Goal: Task Accomplishment & Management: Complete application form

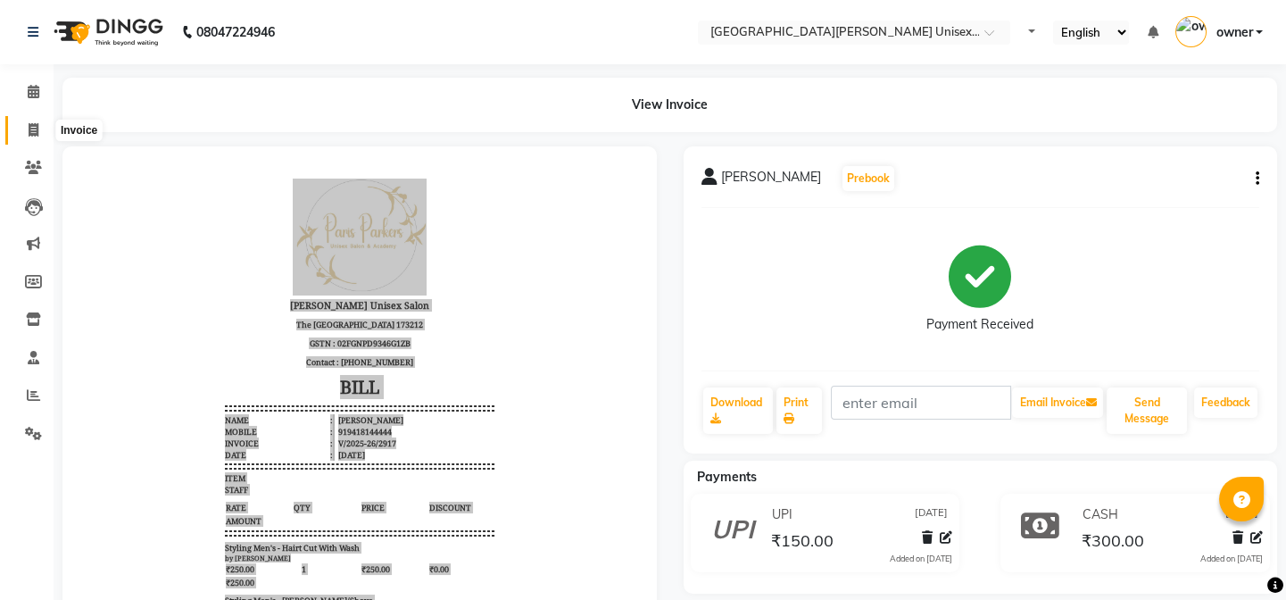
click at [40, 125] on span at bounding box center [33, 131] width 31 height 21
select select "service"
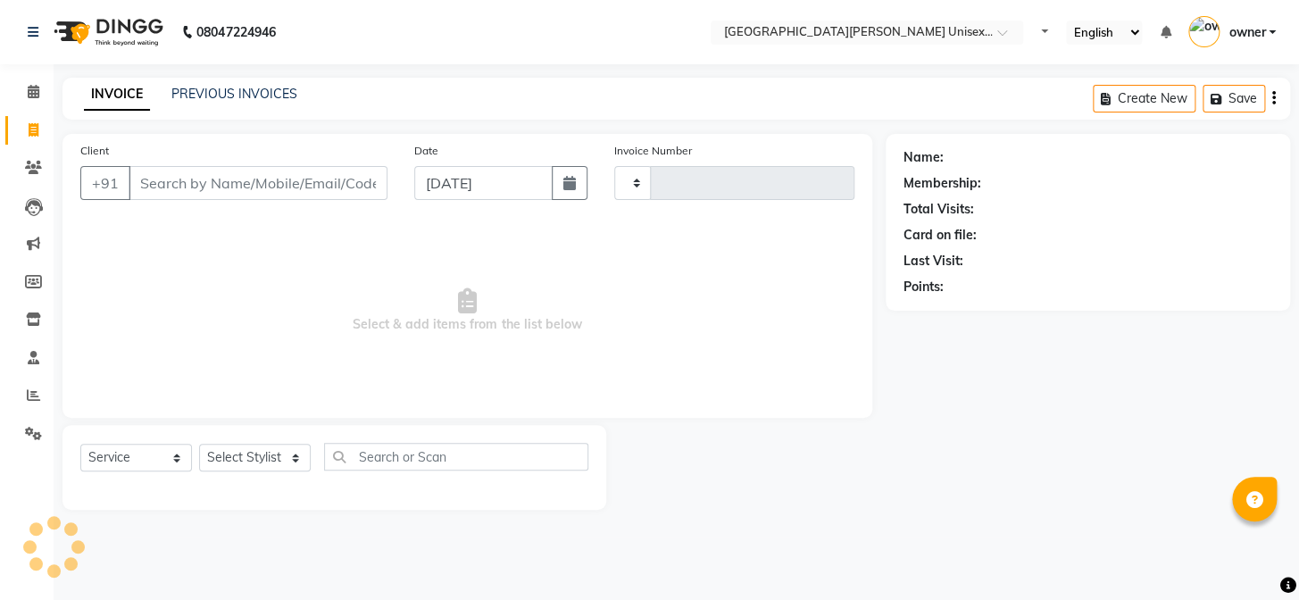
type input "2918"
select select "7055"
click at [321, 189] on input "Client" at bounding box center [258, 183] width 259 height 34
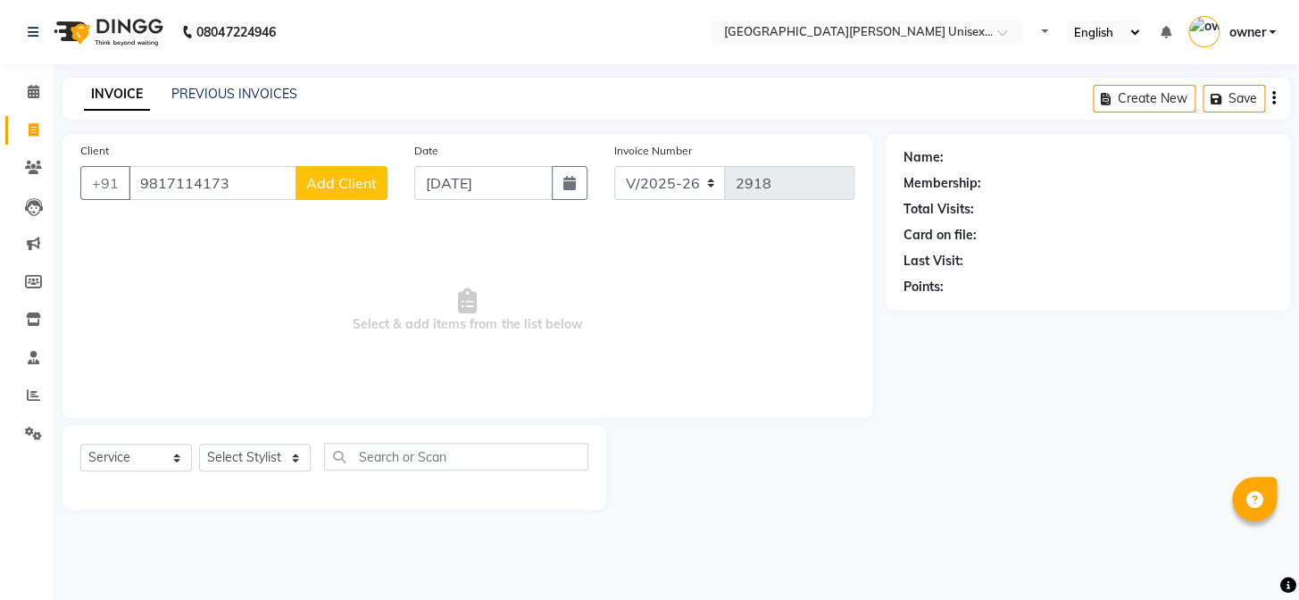
type input "9817114173"
click at [321, 189] on span "Add Client" at bounding box center [341, 183] width 71 height 18
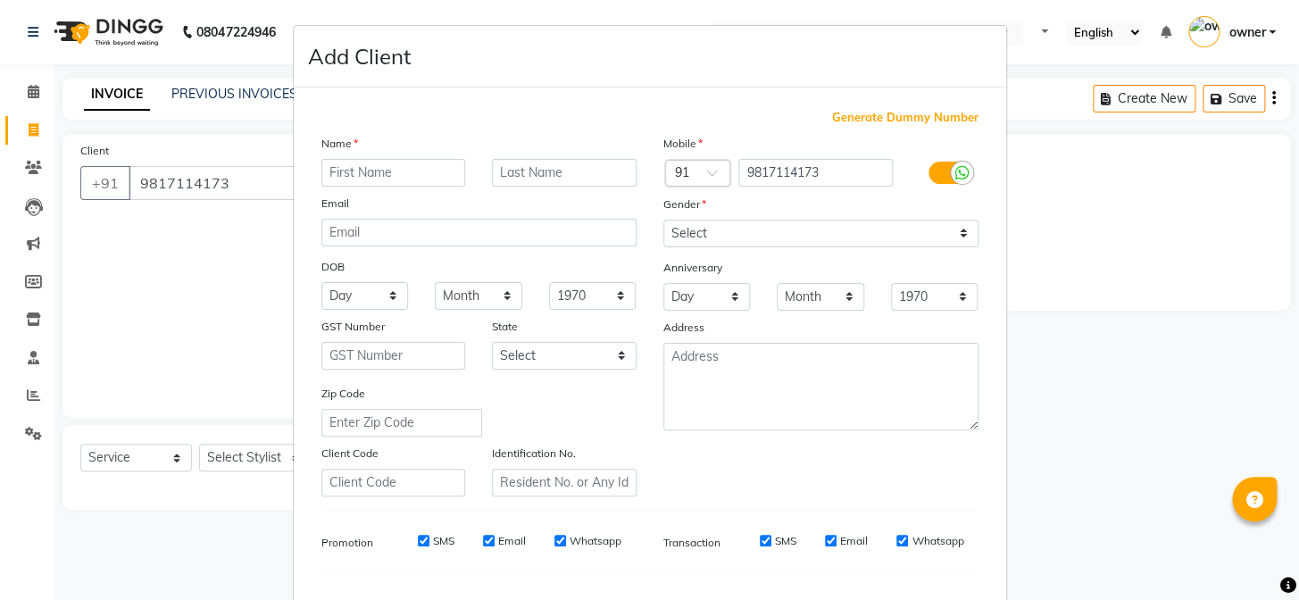
click at [370, 174] on input "text" at bounding box center [393, 173] width 145 height 28
type input "shikha"
click at [961, 237] on select "Select [DEMOGRAPHIC_DATA] [DEMOGRAPHIC_DATA] Other Prefer Not To Say" at bounding box center [820, 234] width 315 height 28
select select "[DEMOGRAPHIC_DATA]"
click at [663, 220] on select "Select [DEMOGRAPHIC_DATA] [DEMOGRAPHIC_DATA] Other Prefer Not To Say" at bounding box center [820, 234] width 315 height 28
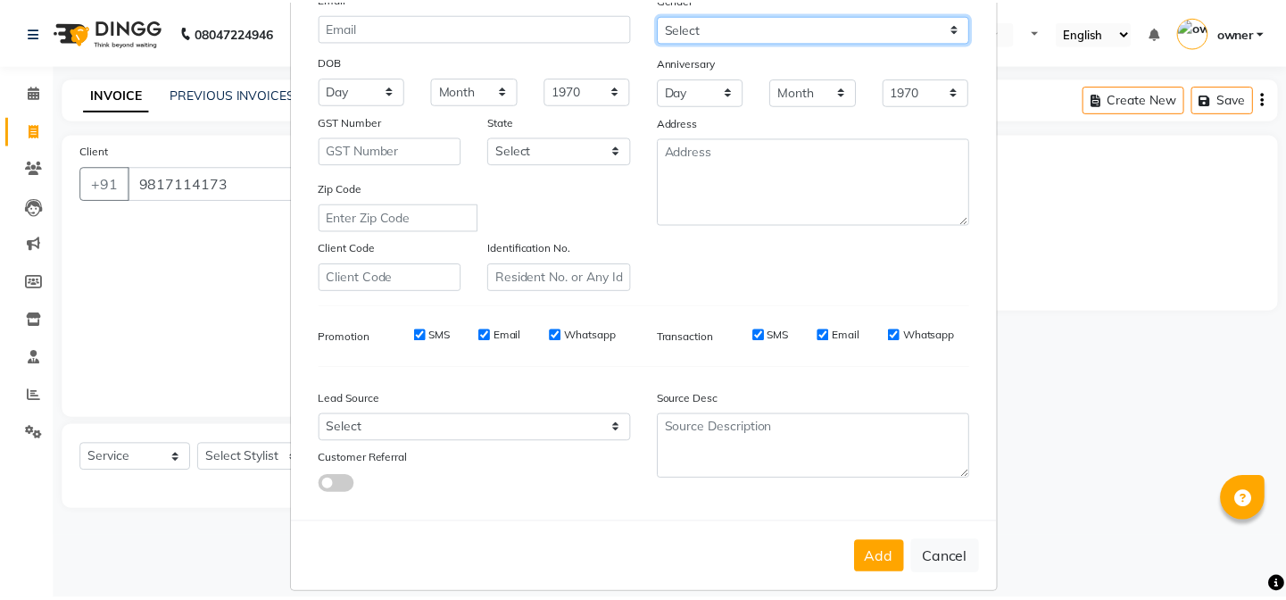
scroll to position [229, 0]
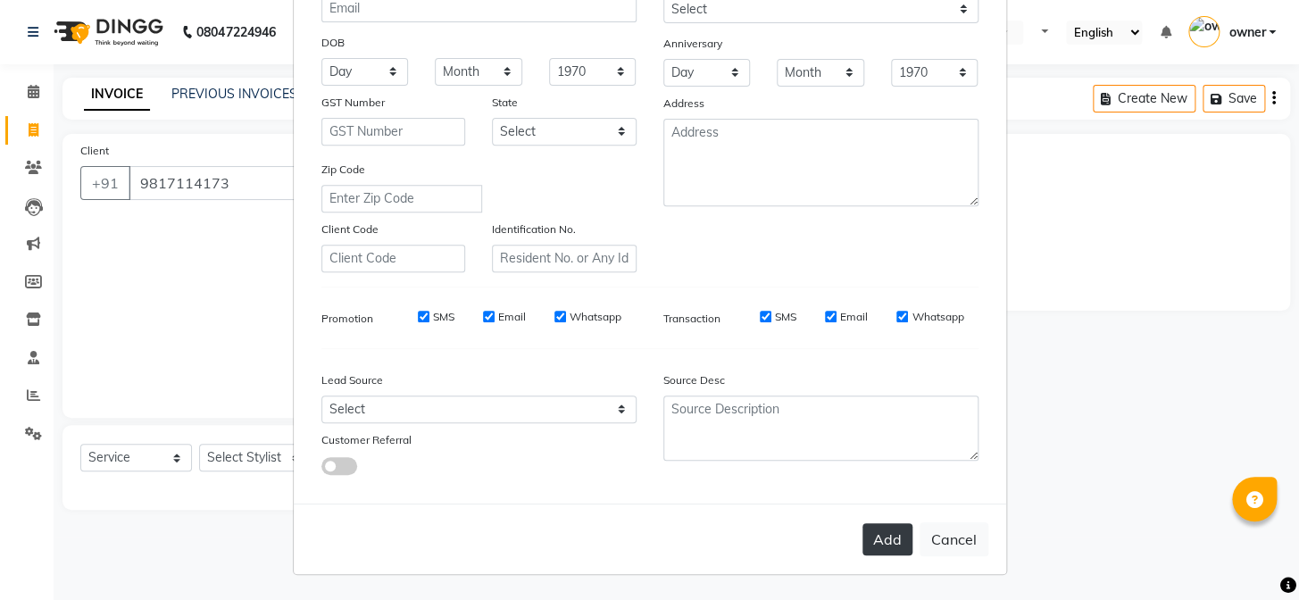
click at [884, 536] on button "Add" at bounding box center [887, 539] width 50 height 32
select select
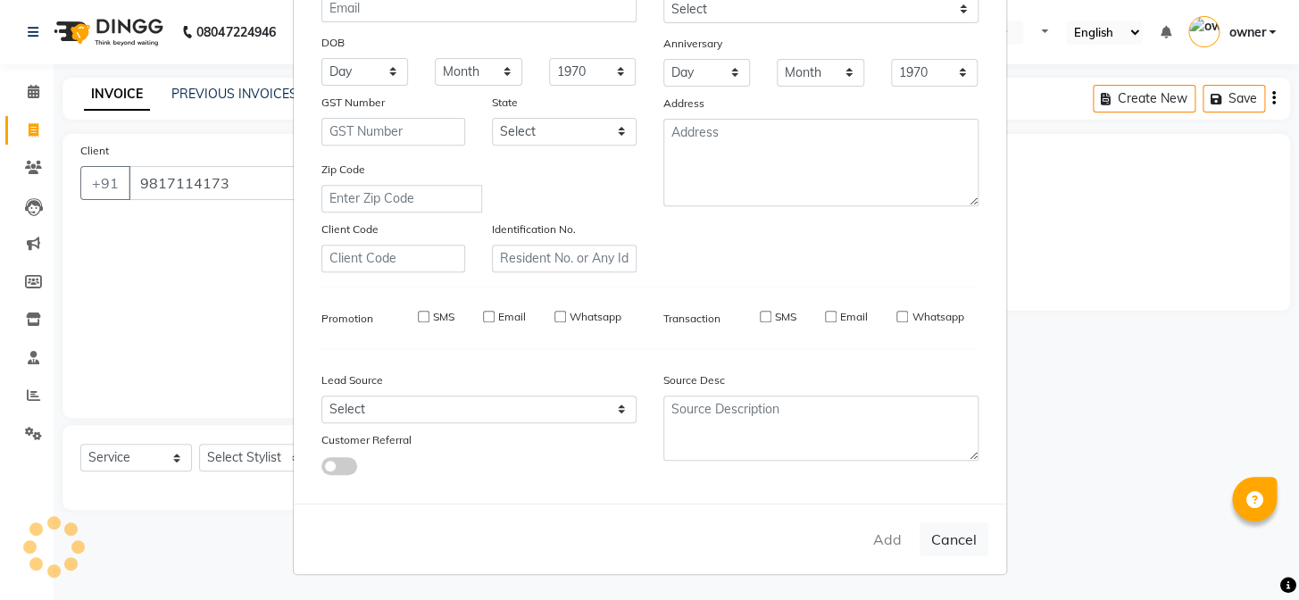
select select
checkbox input "false"
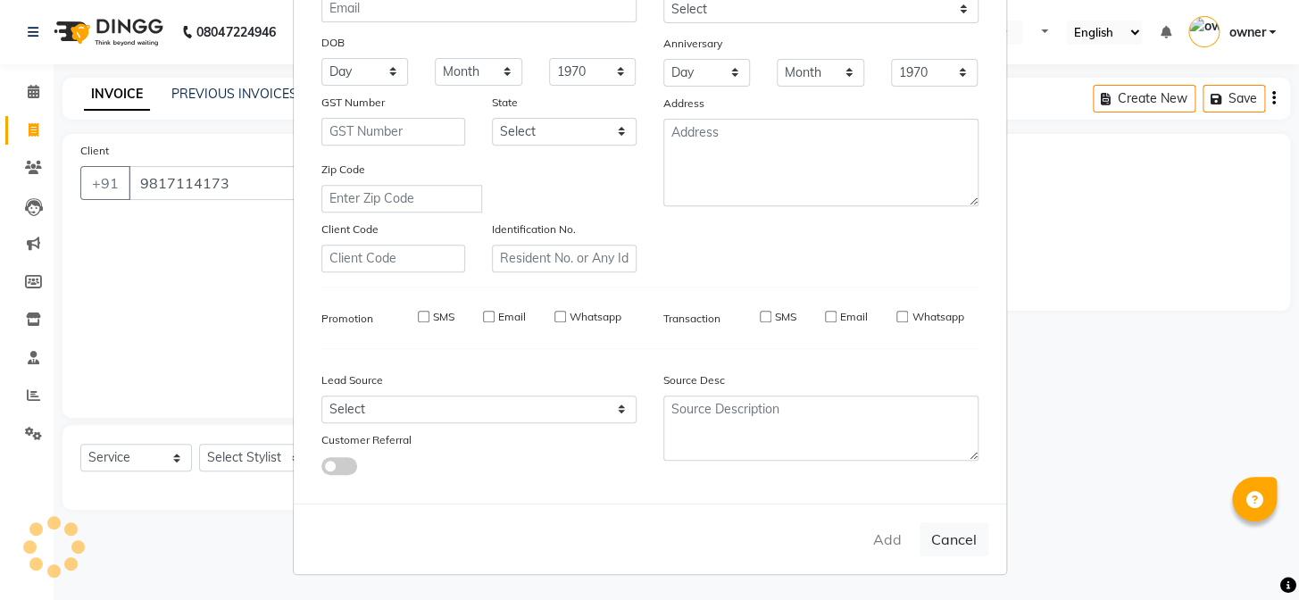
checkbox input "false"
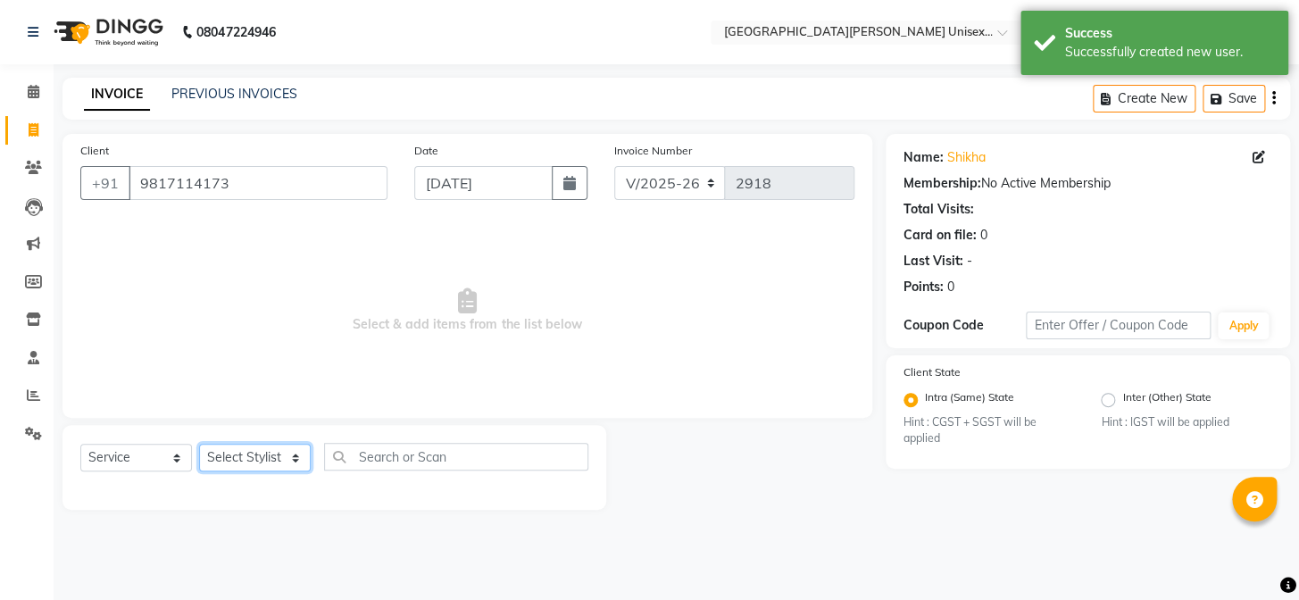
click at [287, 452] on select "Select Stylist anjali [PERSON_NAME] [PERSON_NAME] styler [PERSON_NAME] [PERSON_…" at bounding box center [255, 458] width 112 height 28
select select "61129"
click at [199, 444] on select "Select Stylist anjali [PERSON_NAME] [PERSON_NAME] styler [PERSON_NAME] [PERSON_…" at bounding box center [255, 458] width 112 height 28
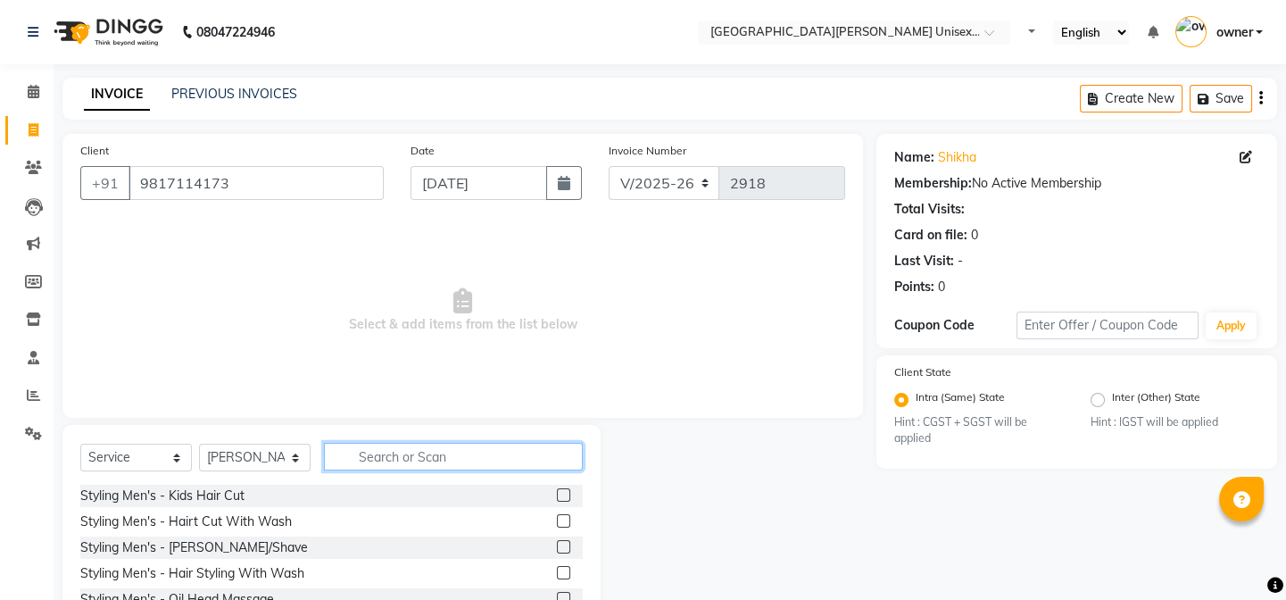
click at [369, 455] on input "text" at bounding box center [453, 457] width 259 height 28
type input "hair cut"
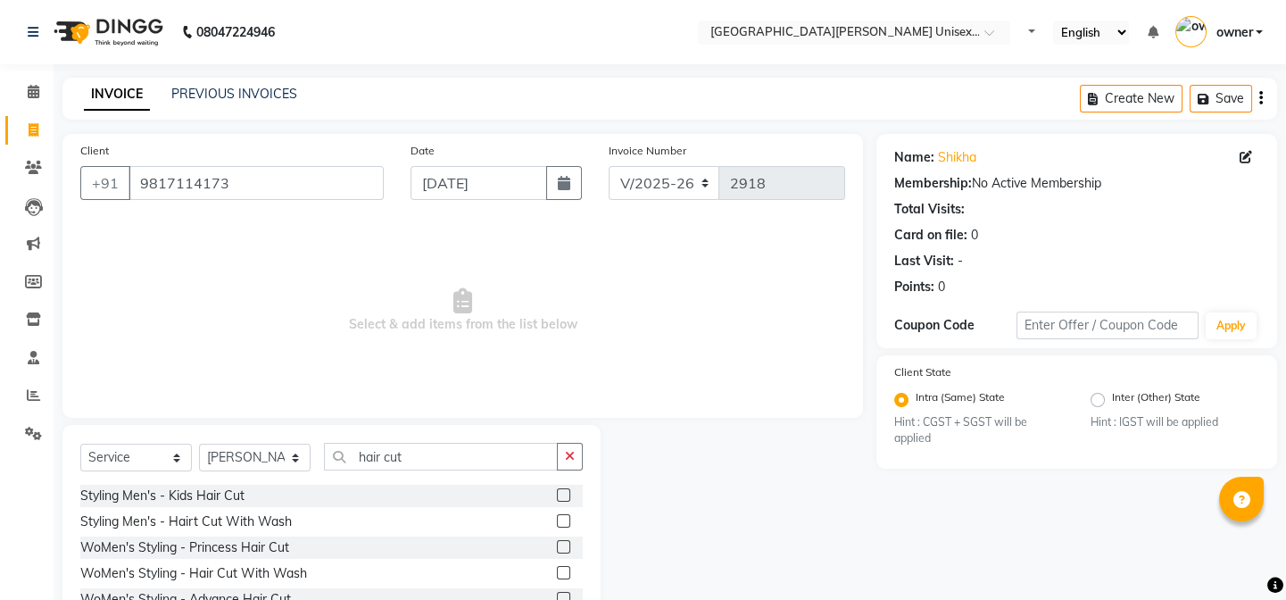
click at [570, 572] on label at bounding box center [563, 572] width 13 height 13
click at [569, 572] on input "checkbox" at bounding box center [563, 574] width 12 height 12
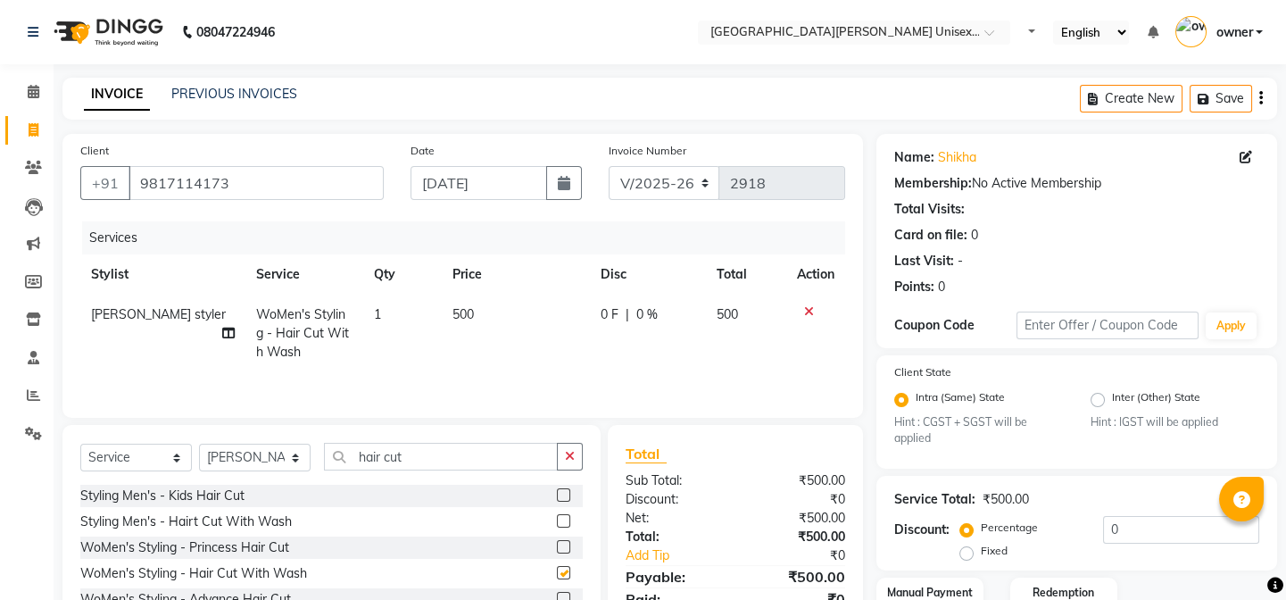
checkbox input "false"
click at [571, 454] on icon "button" at bounding box center [570, 456] width 10 height 12
click at [282, 464] on select "Select Stylist anjali [PERSON_NAME] [PERSON_NAME] styler [PERSON_NAME] [PERSON_…" at bounding box center [255, 458] width 112 height 28
select select "82058"
click at [199, 444] on select "Select Stylist anjali [PERSON_NAME] [PERSON_NAME] styler [PERSON_NAME] [PERSON_…" at bounding box center [255, 458] width 112 height 28
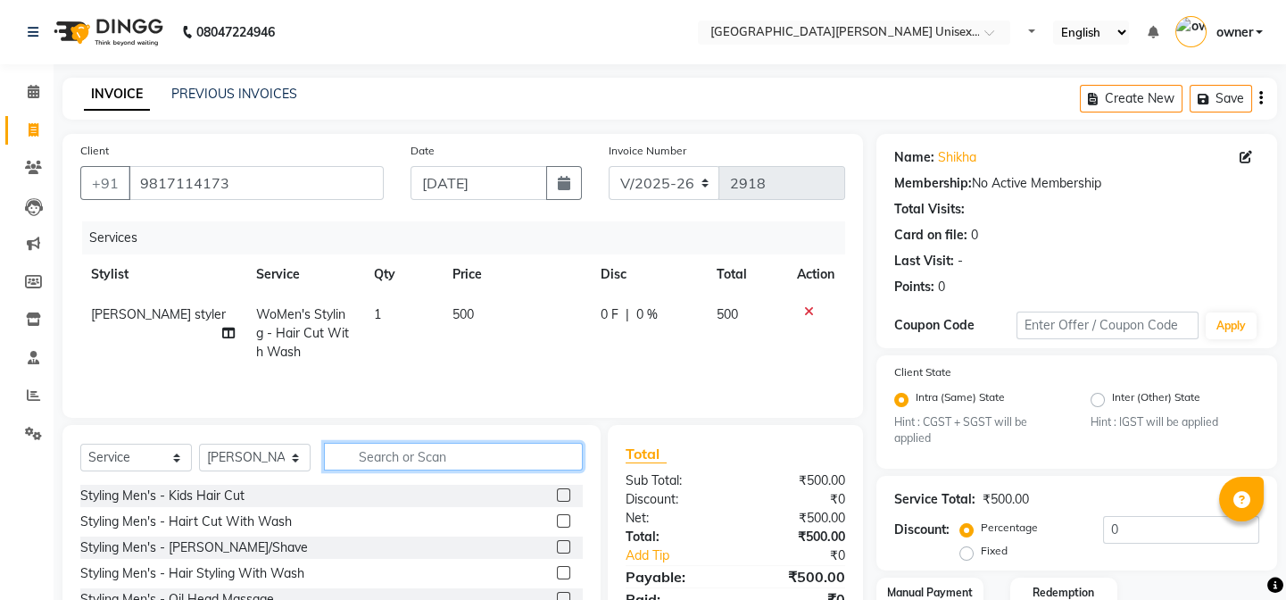
click at [370, 463] on input "text" at bounding box center [453, 457] width 259 height 28
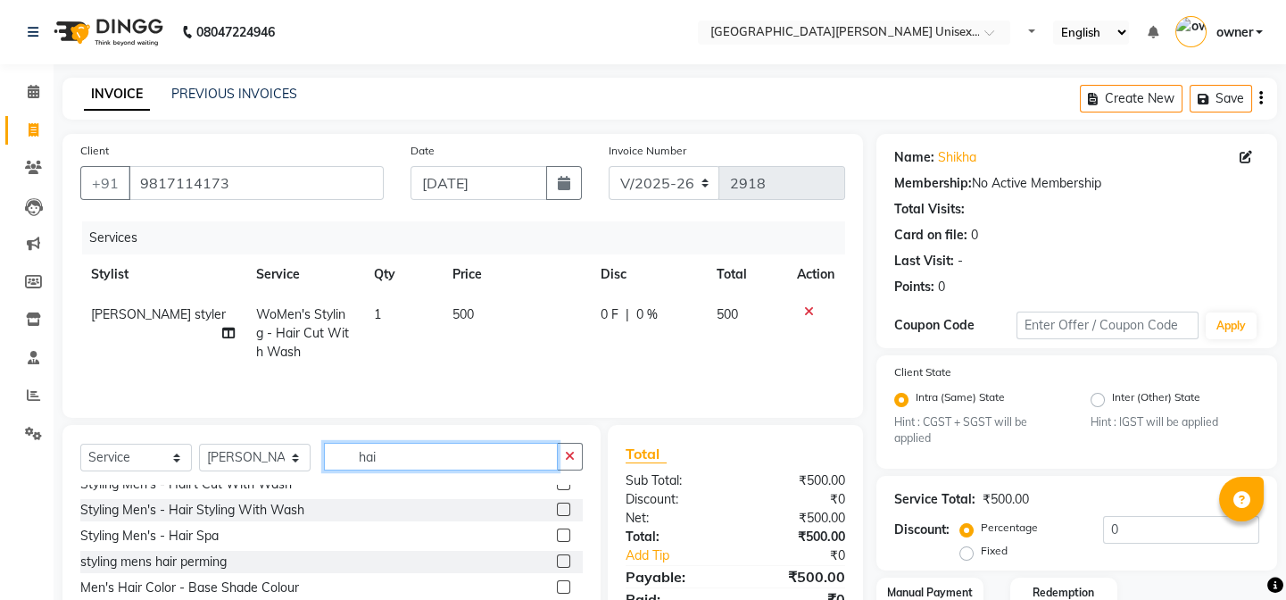
scroll to position [0, 0]
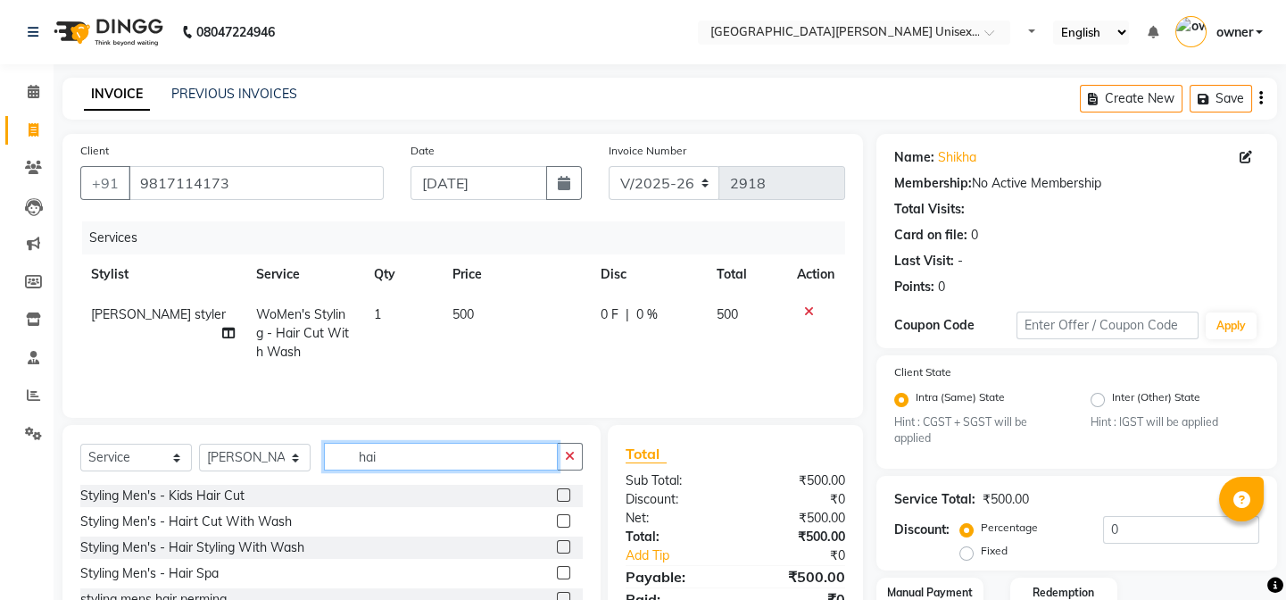
type input "hai"
click at [557, 549] on label at bounding box center [563, 546] width 13 height 13
click at [557, 549] on input "checkbox" at bounding box center [563, 548] width 12 height 12
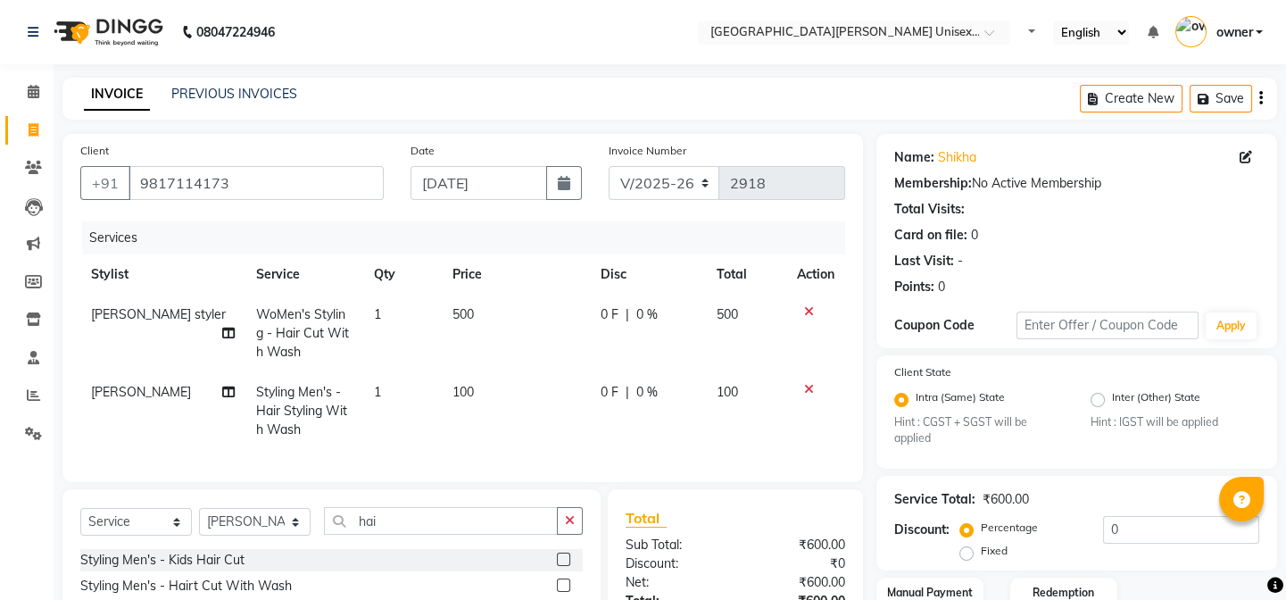
checkbox input "false"
click at [814, 379] on td at bounding box center [815, 411] width 59 height 78
click at [804, 387] on icon at bounding box center [809, 389] width 10 height 12
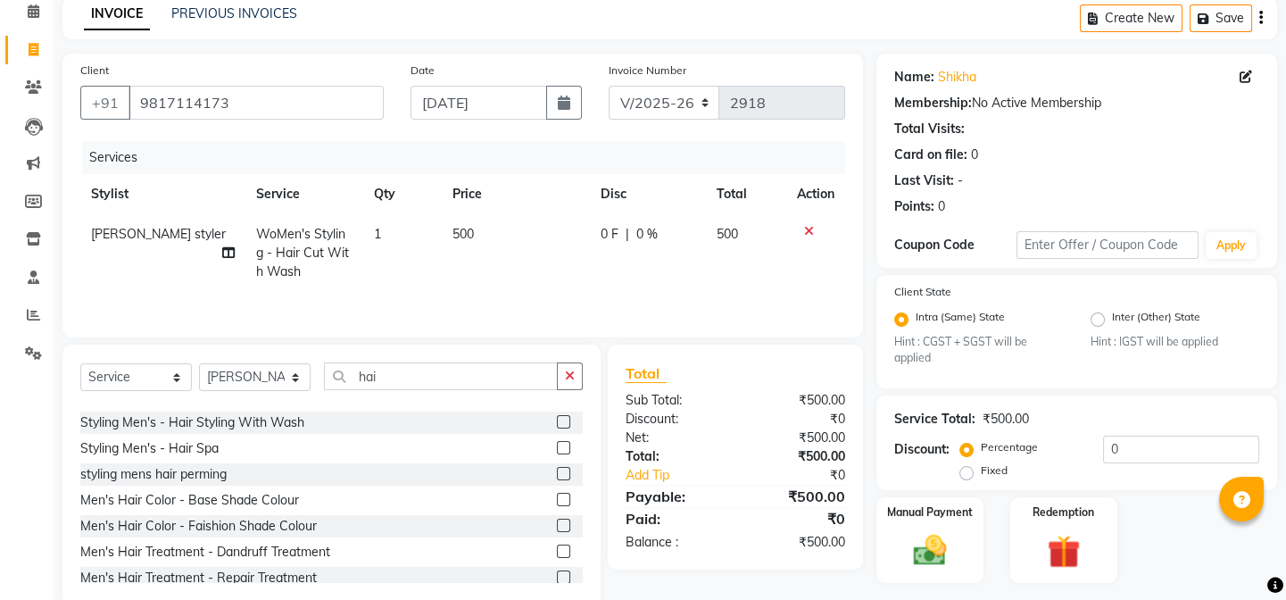
scroll to position [80, 0]
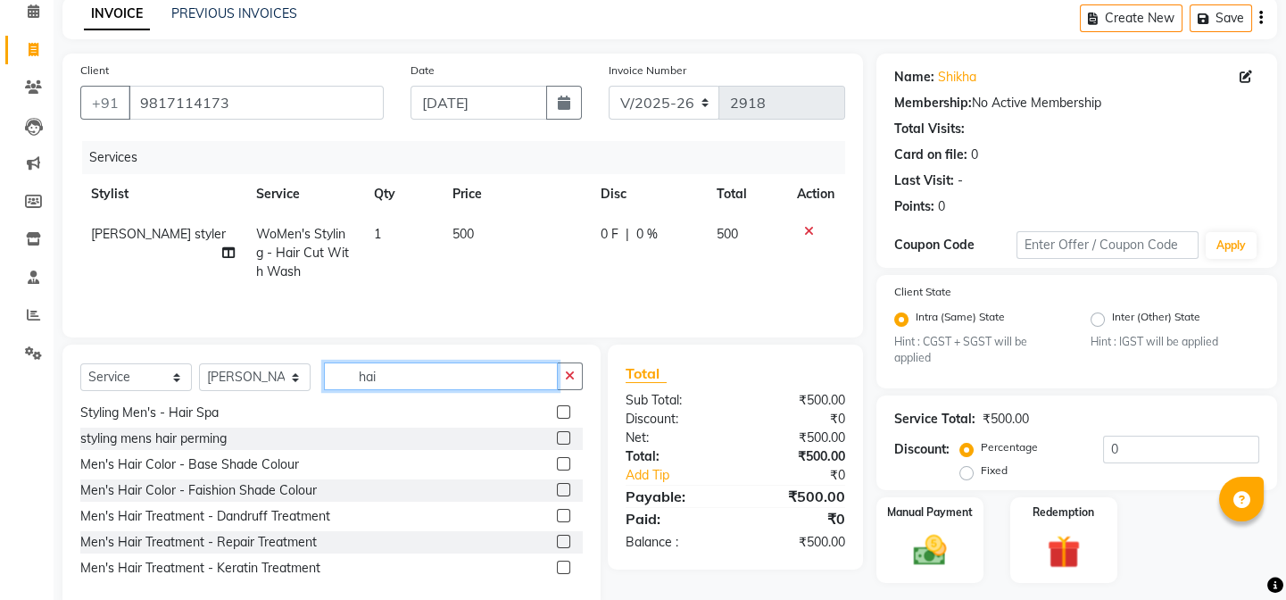
click at [471, 375] on input "hai" at bounding box center [441, 376] width 234 height 28
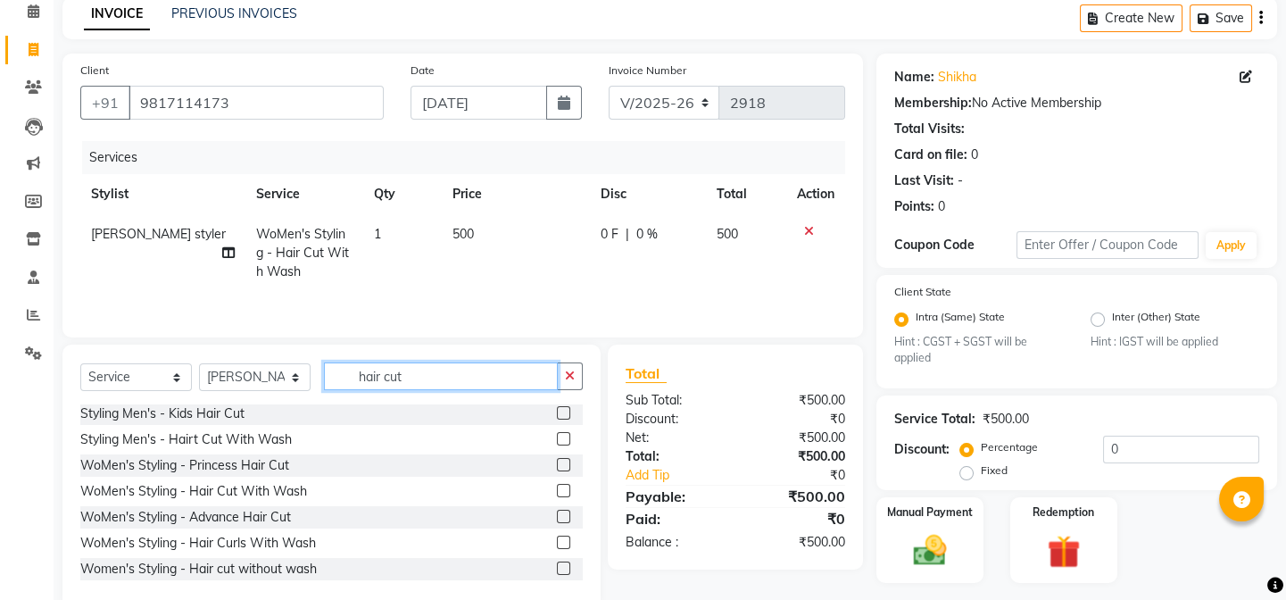
scroll to position [0, 0]
type input "hair cut"
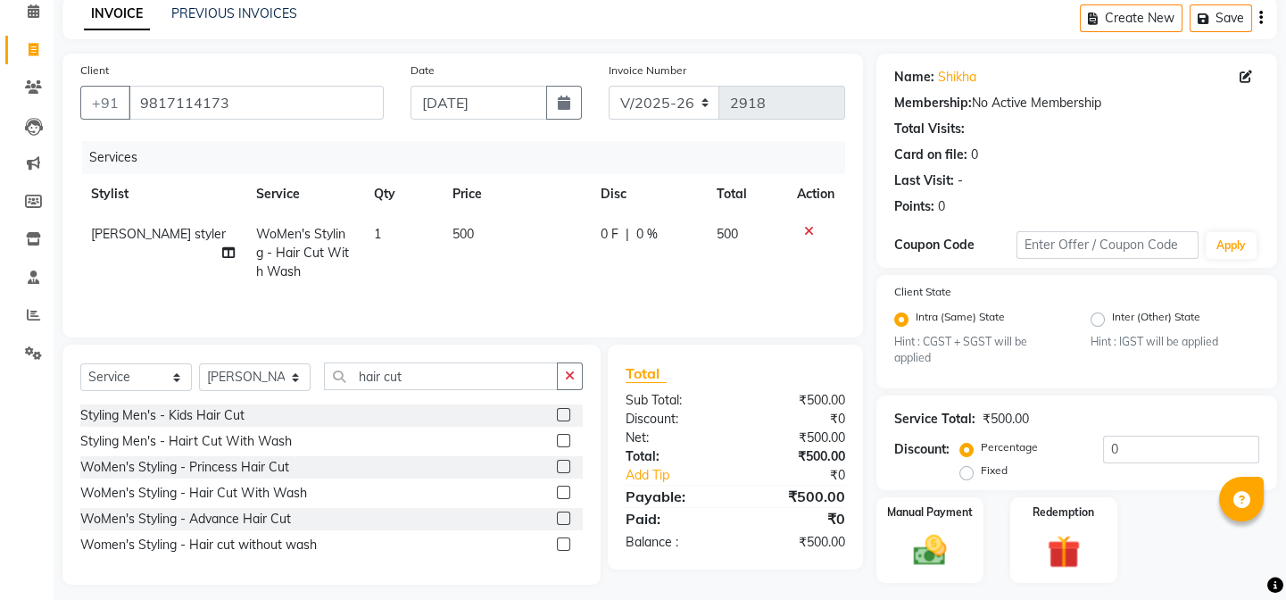
click at [558, 493] on label at bounding box center [563, 492] width 13 height 13
click at [558, 493] on input "checkbox" at bounding box center [563, 493] width 12 height 12
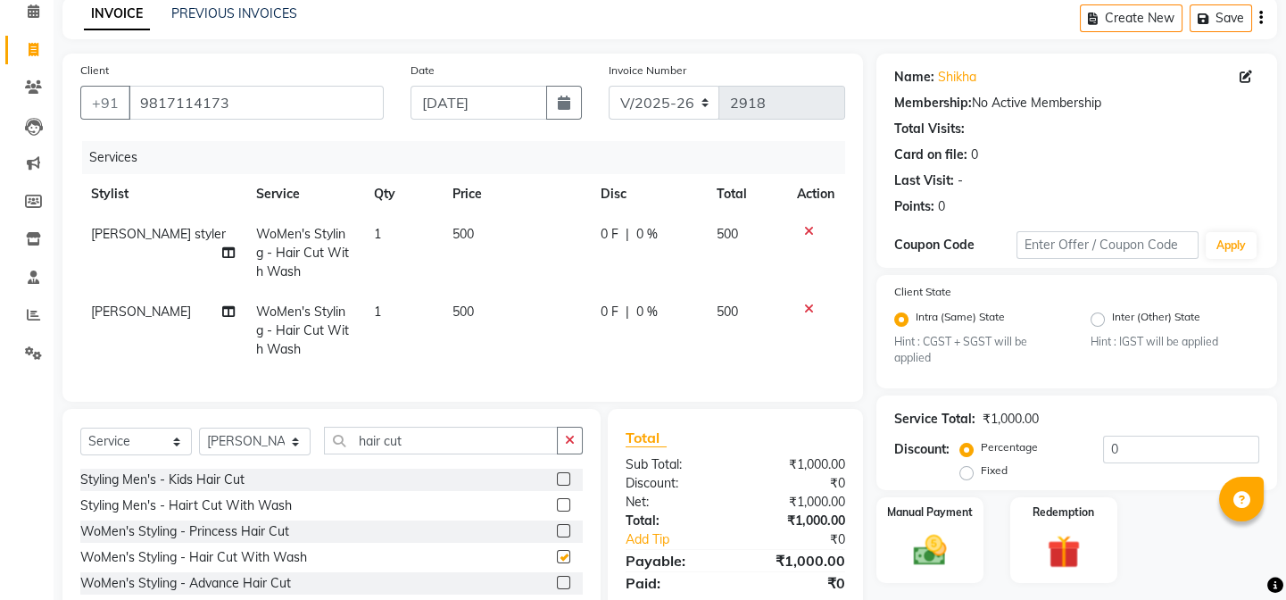
checkbox input "false"
click at [562, 450] on button "button" at bounding box center [570, 441] width 26 height 28
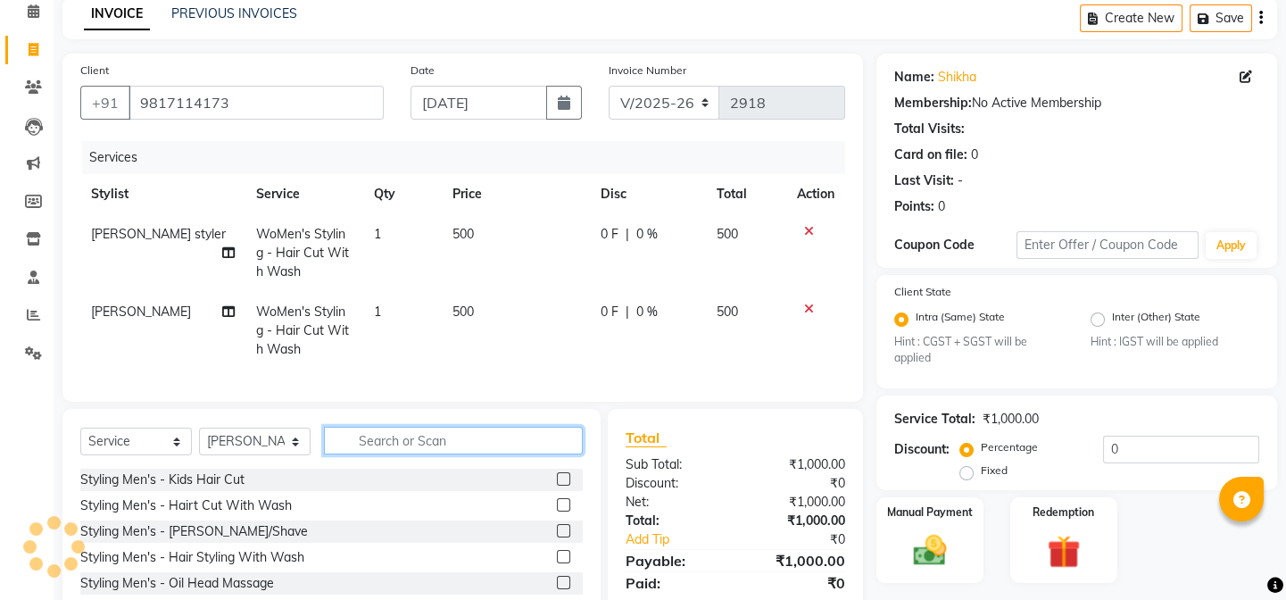
scroll to position [192, 0]
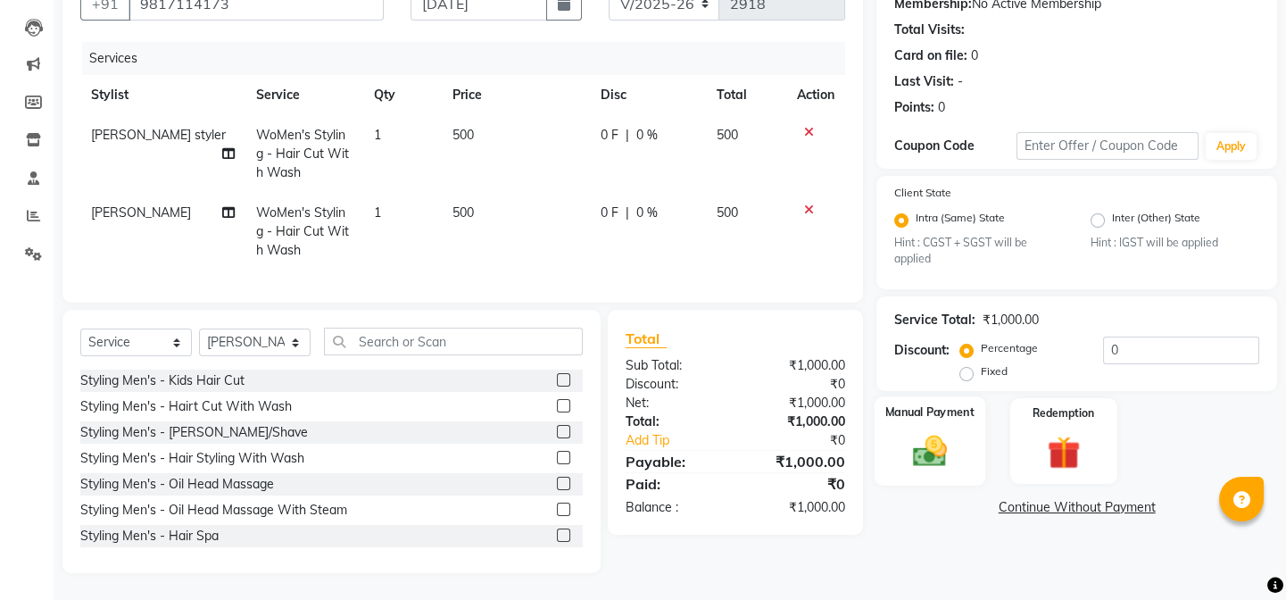
click at [916, 432] on img at bounding box center [930, 451] width 55 height 39
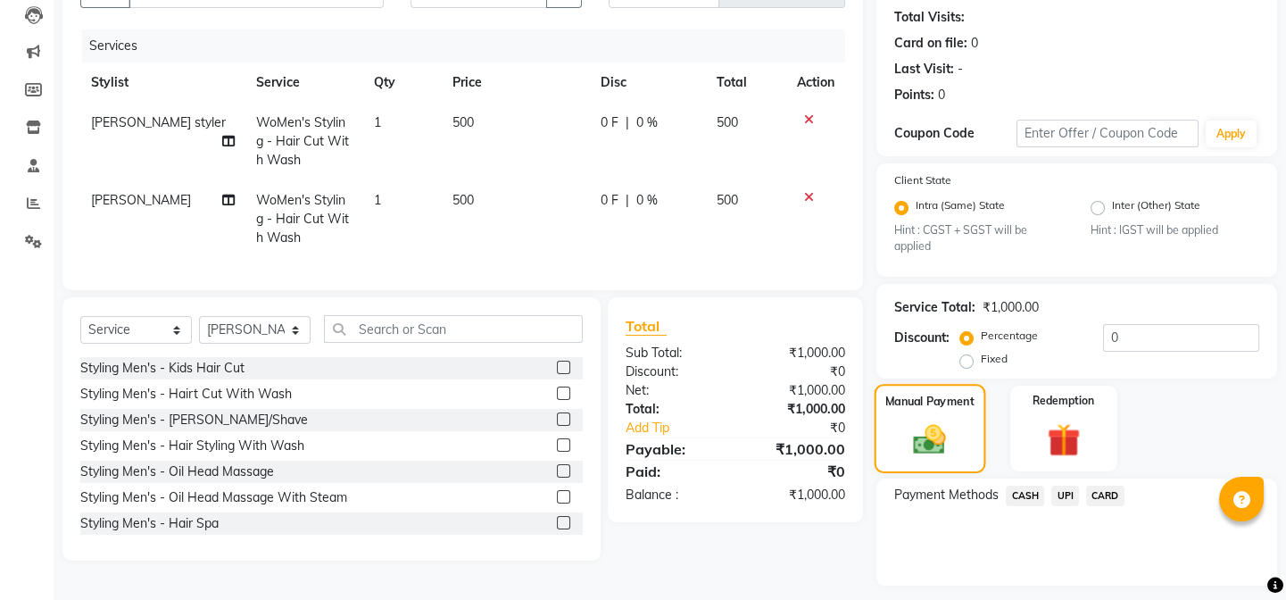
scroll to position [241, 0]
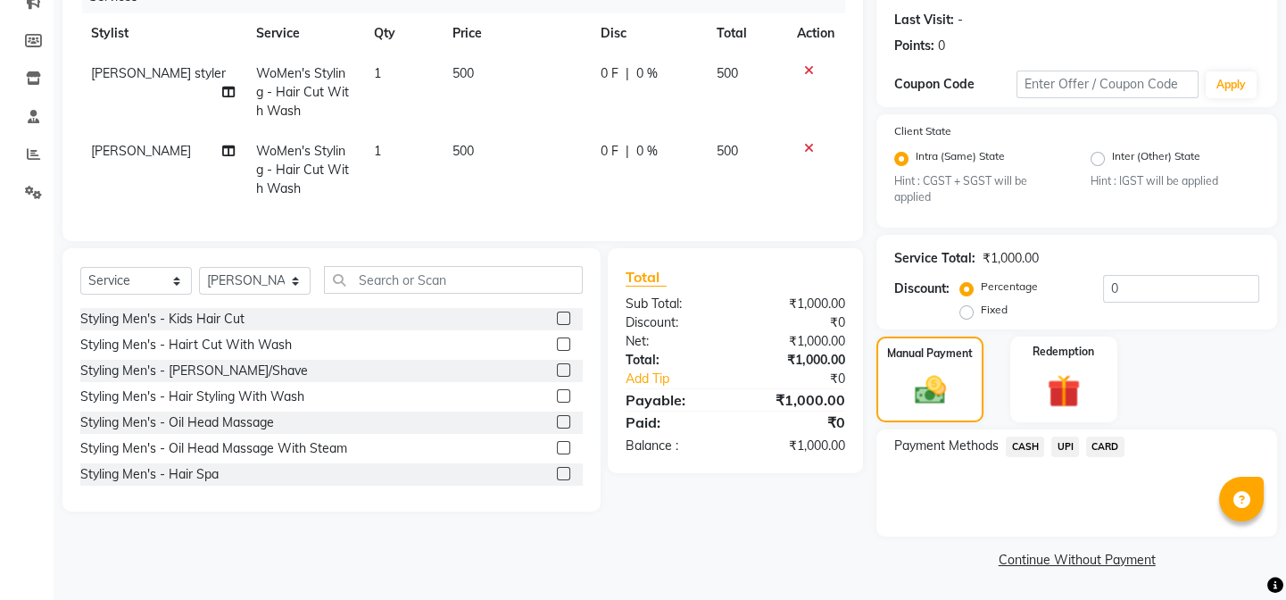
click at [1065, 441] on span "UPI" at bounding box center [1066, 447] width 28 height 21
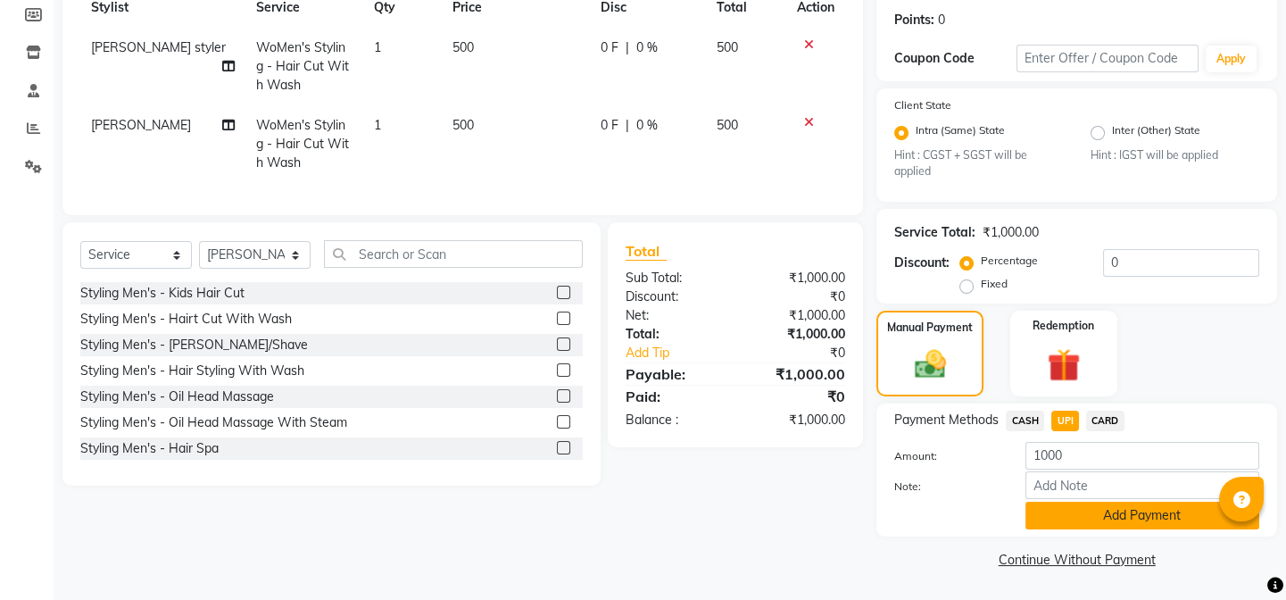
click at [1053, 516] on button "Add Payment" at bounding box center [1143, 516] width 234 height 28
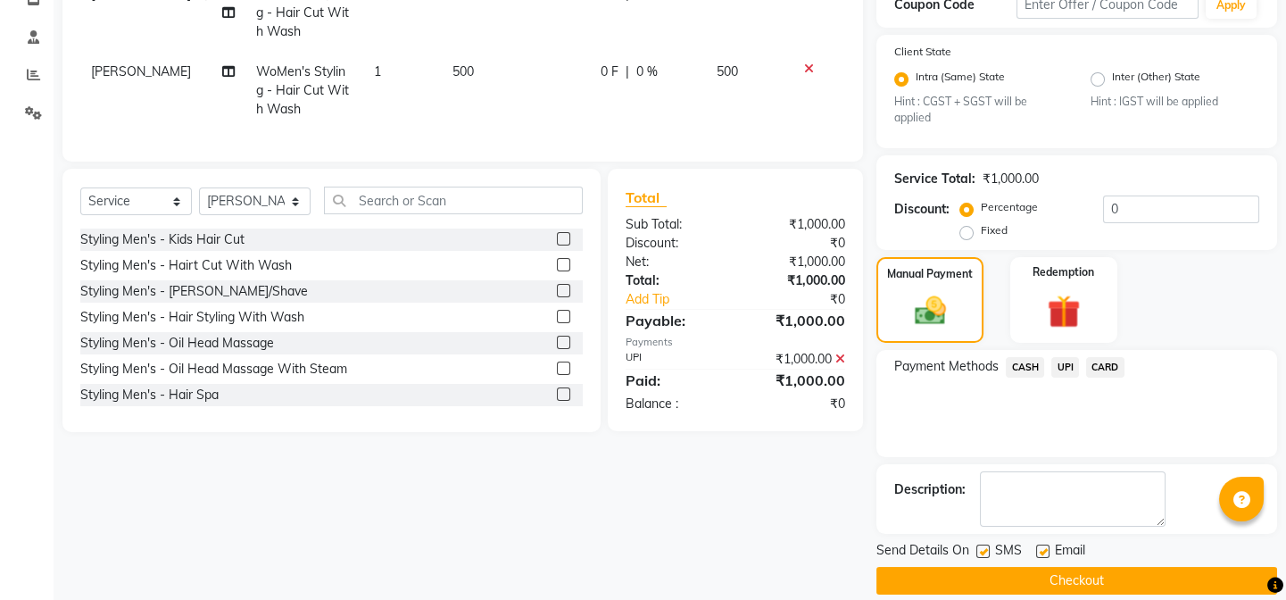
scroll to position [342, 0]
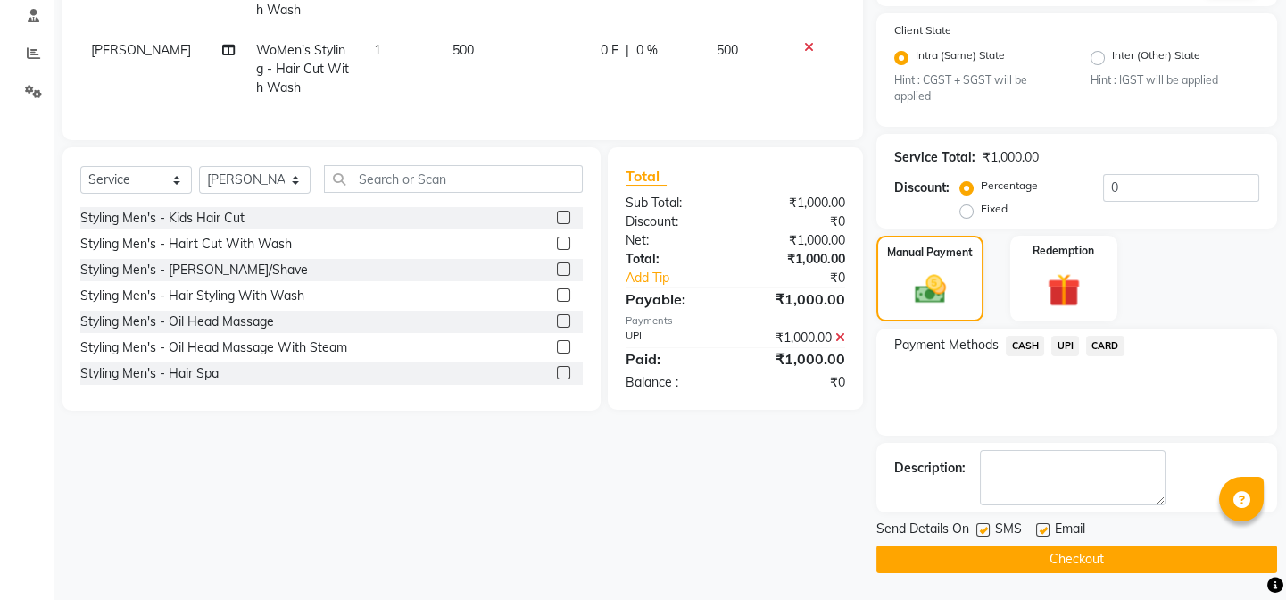
click at [1044, 572] on button "Checkout" at bounding box center [1077, 559] width 401 height 28
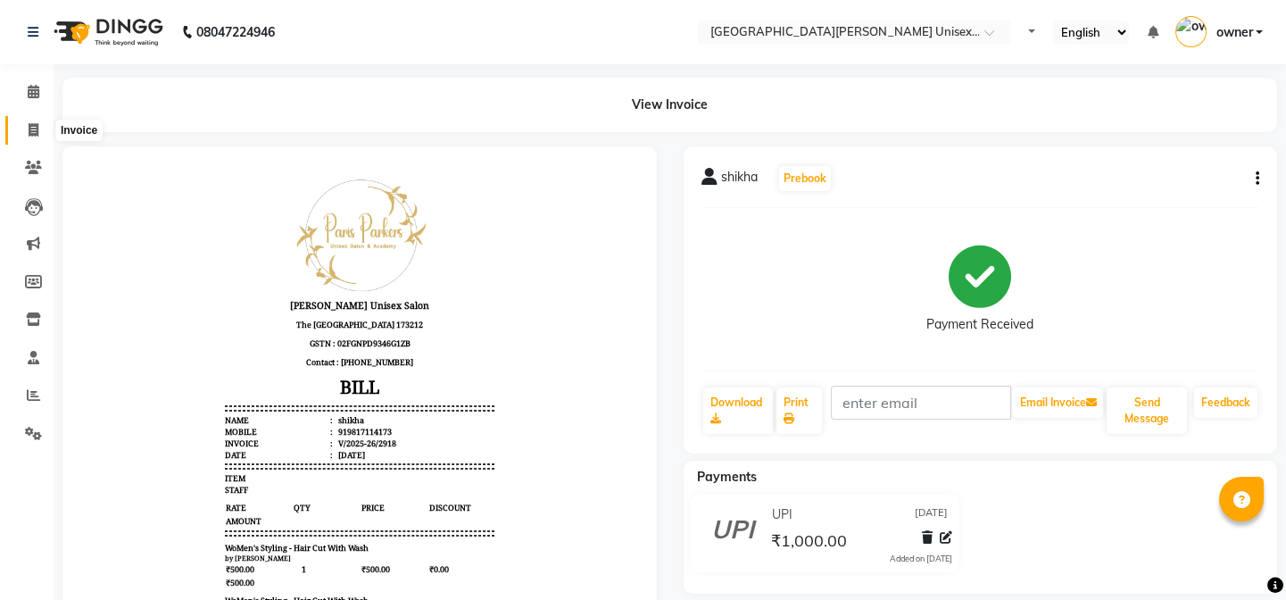
click at [33, 124] on icon at bounding box center [34, 129] width 10 height 13
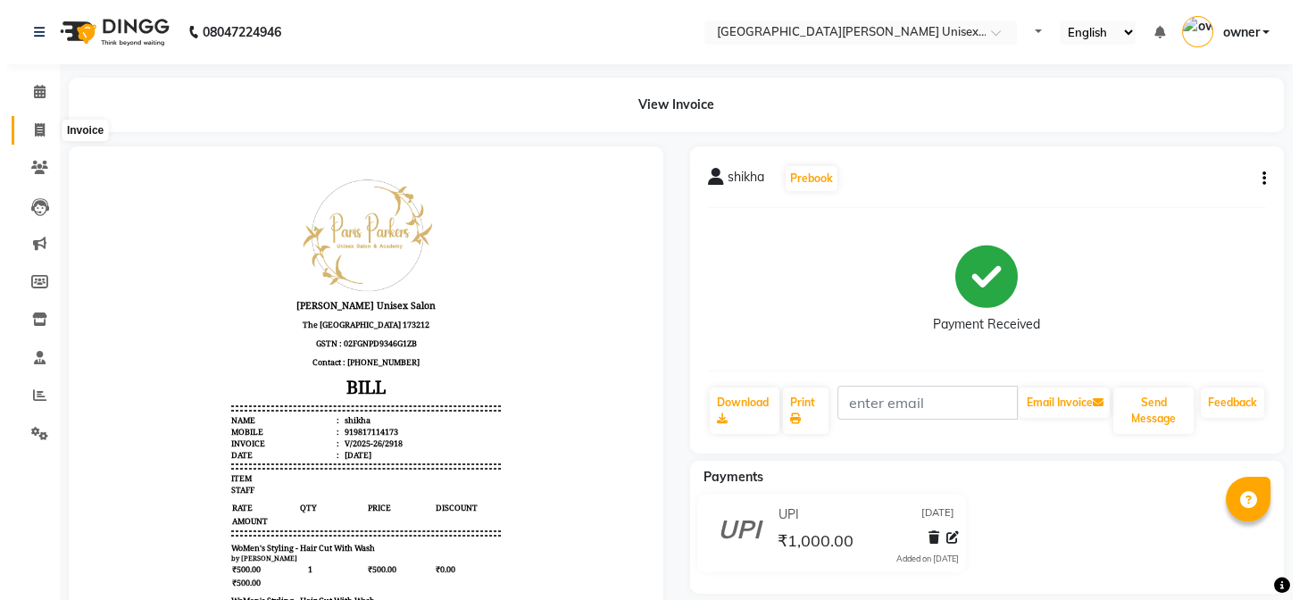
select select "service"
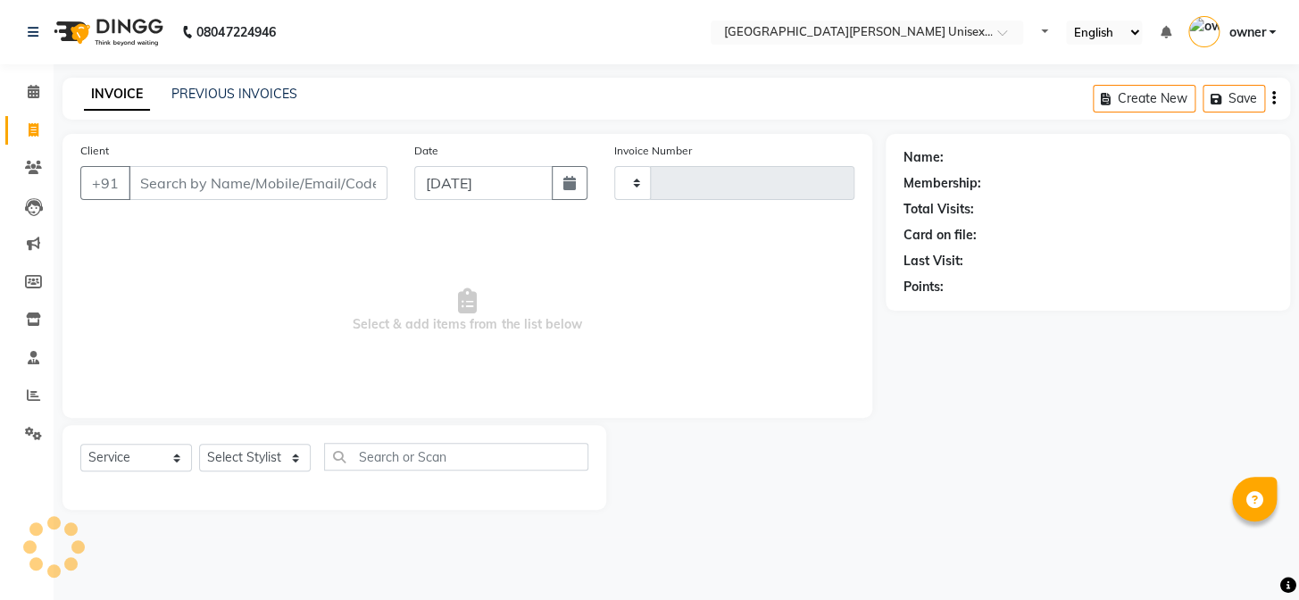
type input "2919"
select select "7055"
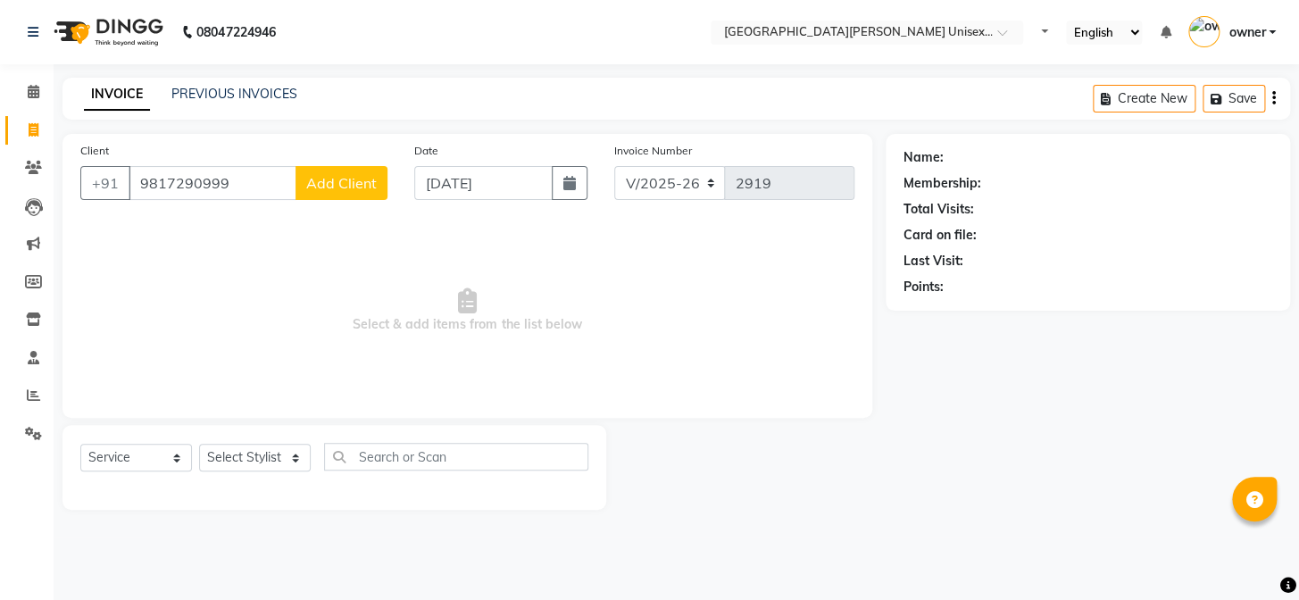
type input "9817290999"
click at [317, 175] on span "Add Client" at bounding box center [341, 183] width 71 height 18
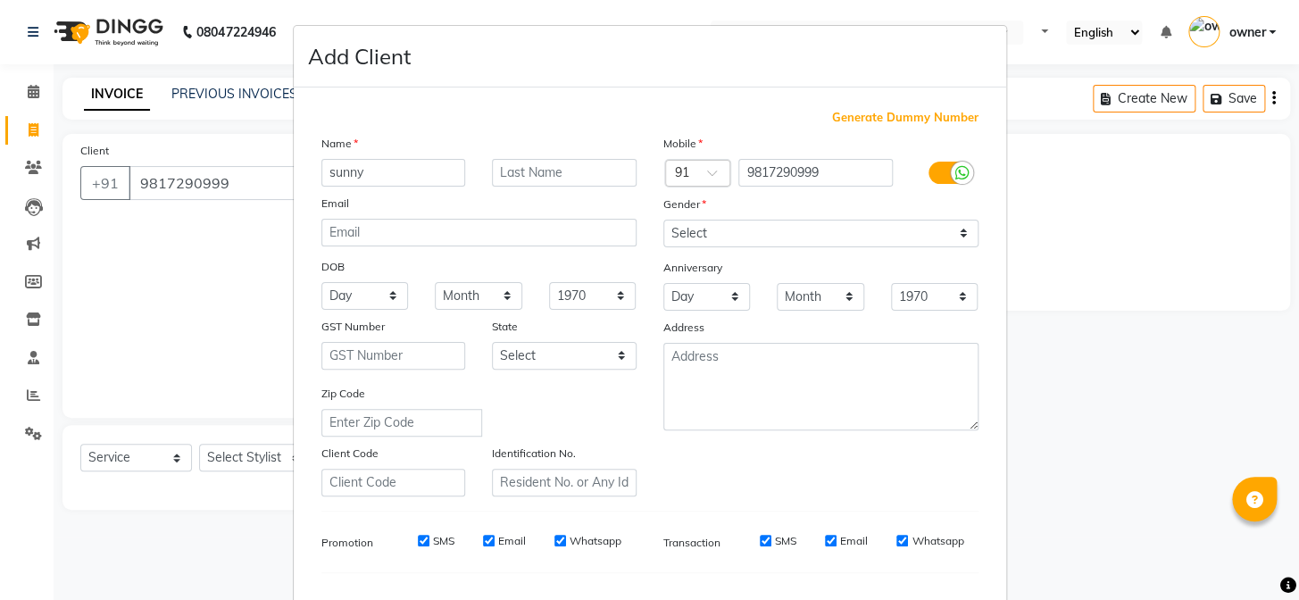
type input "sunny"
click at [785, 238] on select "Select [DEMOGRAPHIC_DATA] [DEMOGRAPHIC_DATA] Other Prefer Not To Say" at bounding box center [820, 234] width 315 height 28
select select "[DEMOGRAPHIC_DATA]"
click at [663, 220] on select "Select [DEMOGRAPHIC_DATA] [DEMOGRAPHIC_DATA] Other Prefer Not To Say" at bounding box center [820, 234] width 315 height 28
click at [761, 242] on select "Select [DEMOGRAPHIC_DATA] [DEMOGRAPHIC_DATA] Other Prefer Not To Say" at bounding box center [820, 234] width 315 height 28
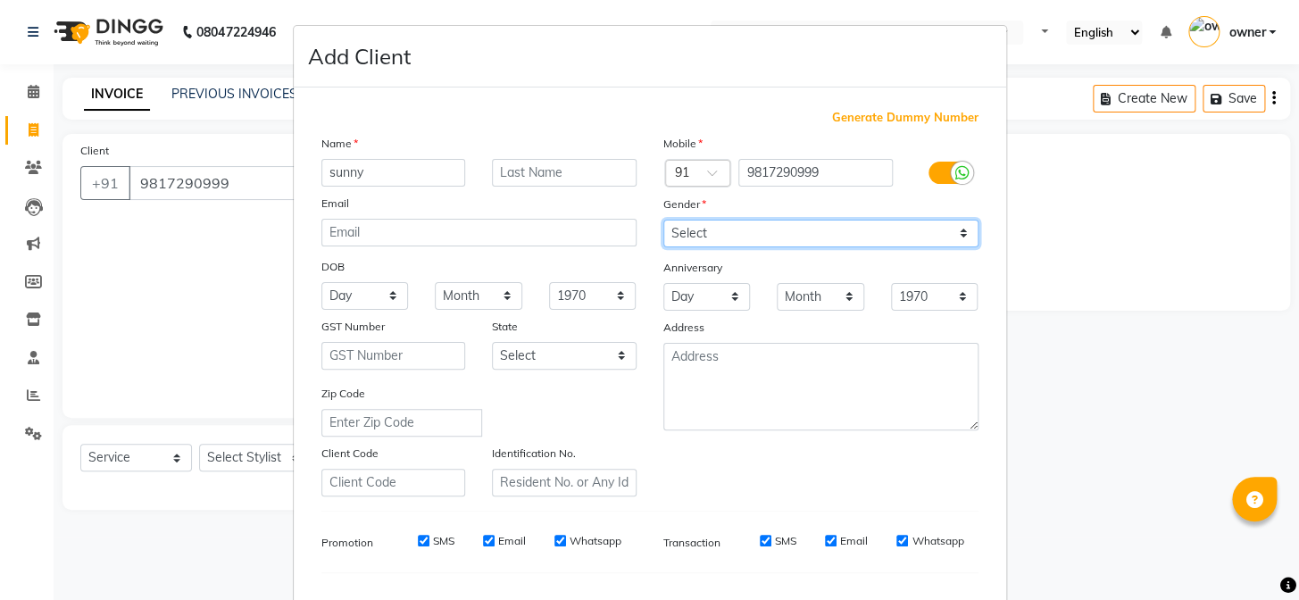
click at [663, 220] on select "Select [DEMOGRAPHIC_DATA] [DEMOGRAPHIC_DATA] Other Prefer Not To Say" at bounding box center [820, 234] width 315 height 28
click at [769, 213] on div "Gender" at bounding box center [821, 207] width 342 height 25
click at [767, 223] on select "Select [DEMOGRAPHIC_DATA] [DEMOGRAPHIC_DATA] Other Prefer Not To Say" at bounding box center [820, 234] width 315 height 28
select select "[DEMOGRAPHIC_DATA]"
click at [663, 220] on select "Select [DEMOGRAPHIC_DATA] [DEMOGRAPHIC_DATA] Other Prefer Not To Say" at bounding box center [820, 234] width 315 height 28
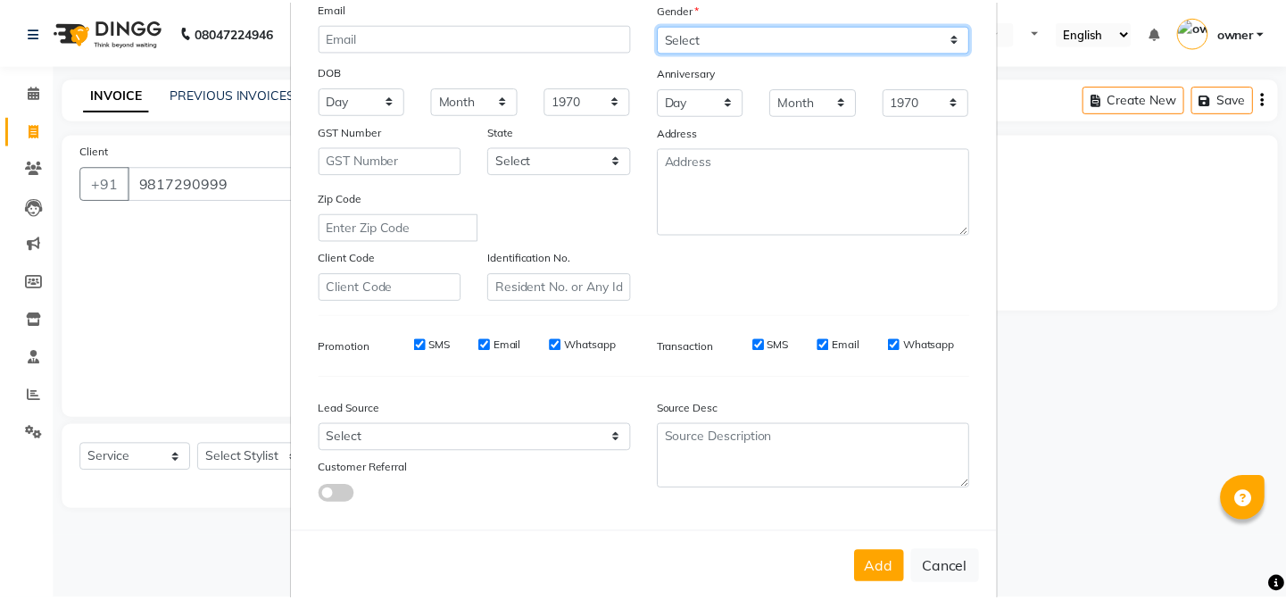
scroll to position [229, 0]
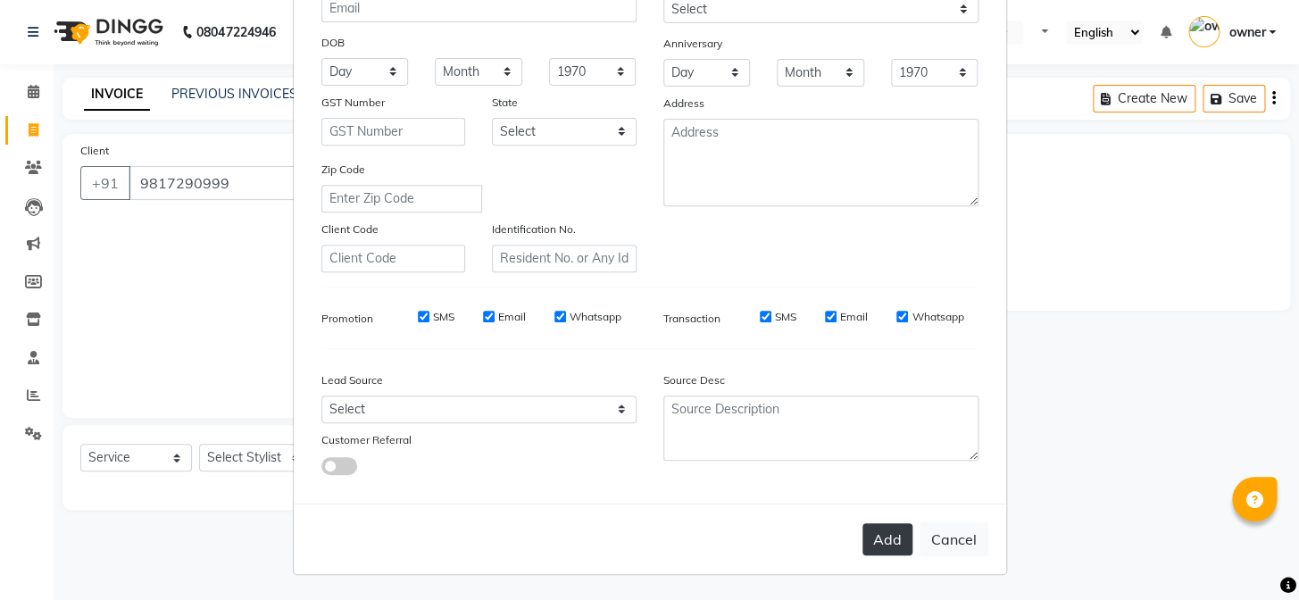
click at [870, 530] on button "Add" at bounding box center [887, 539] width 50 height 32
select select
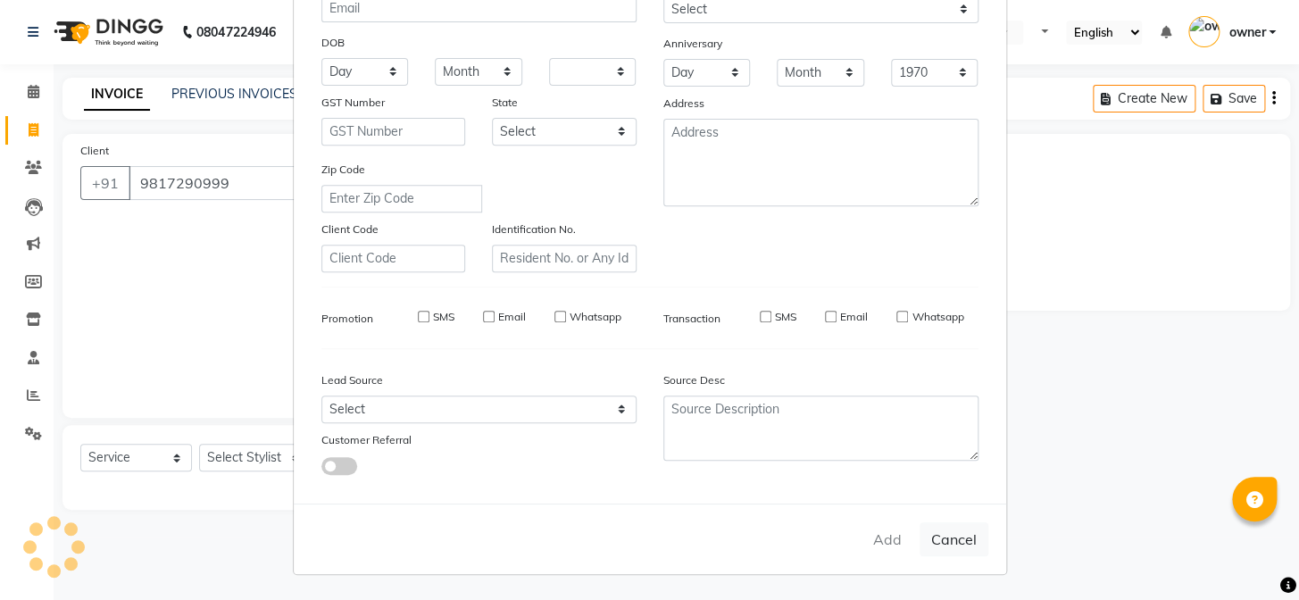
select select
checkbox input "false"
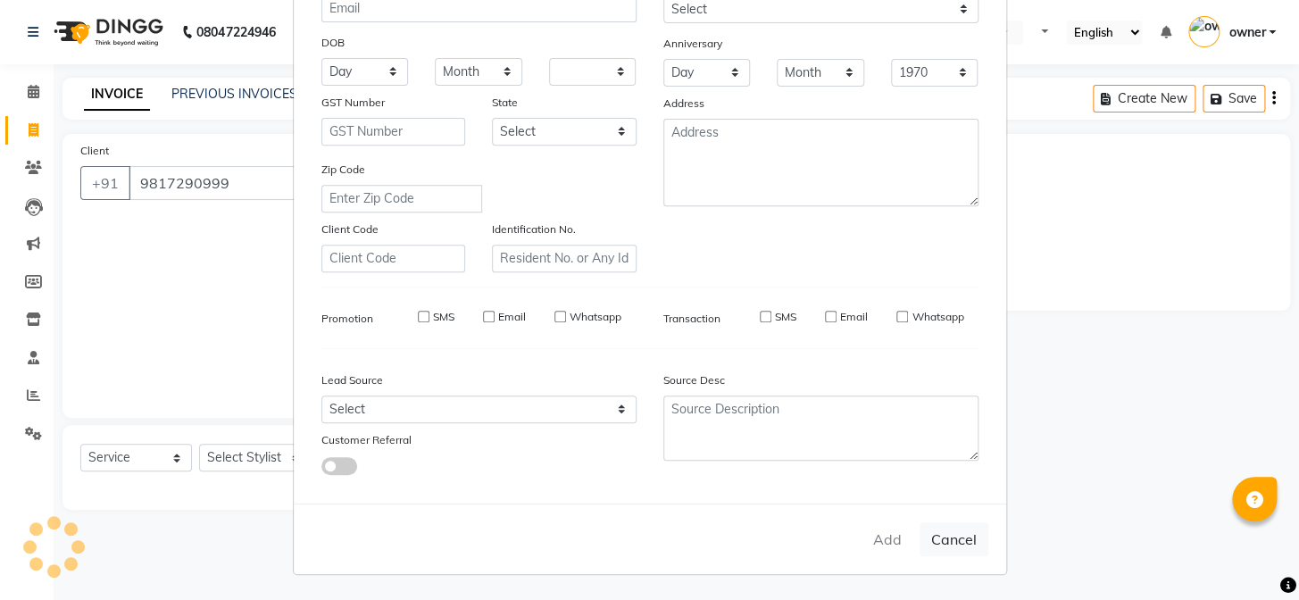
checkbox input "false"
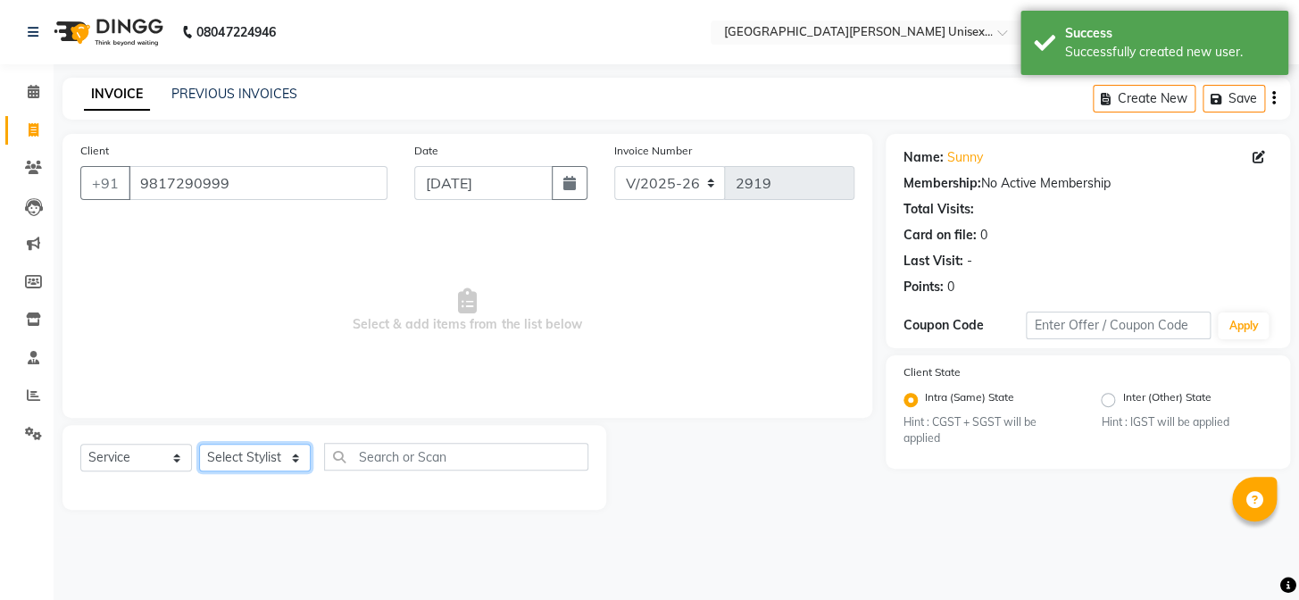
click at [305, 447] on select "Select Stylist anjali [PERSON_NAME] [PERSON_NAME] styler [PERSON_NAME] [PERSON_…" at bounding box center [255, 458] width 112 height 28
select select "61129"
click at [199, 444] on select "Select Stylist anjali [PERSON_NAME] [PERSON_NAME] styler [PERSON_NAME] [PERSON_…" at bounding box center [255, 458] width 112 height 28
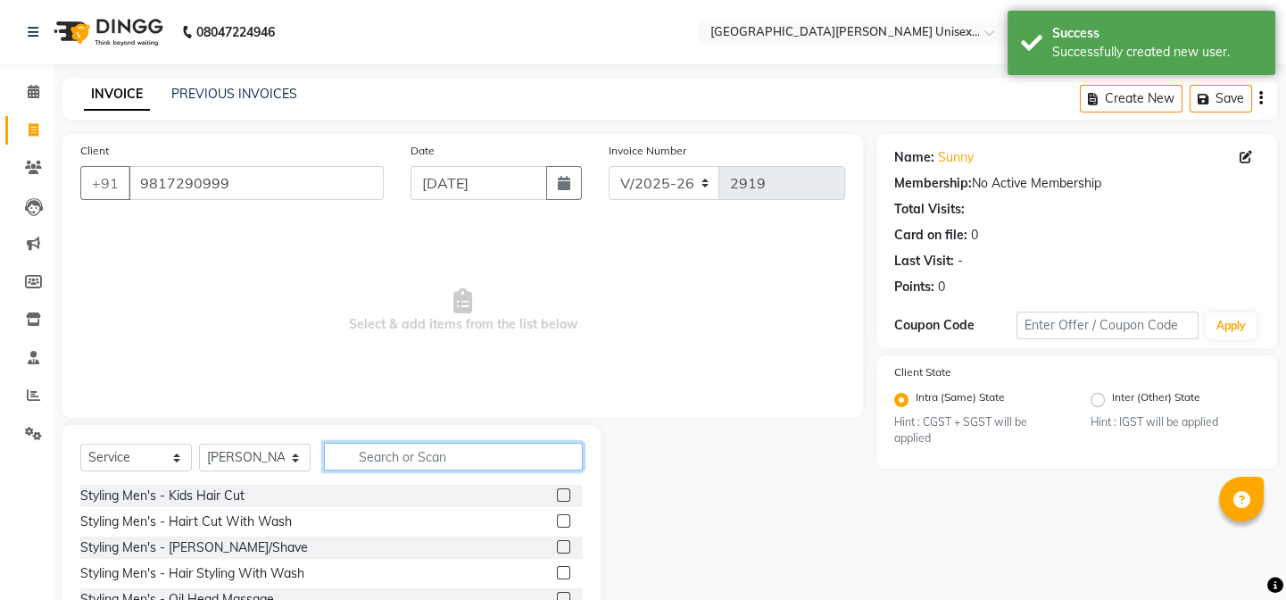
click at [433, 454] on input "text" at bounding box center [453, 457] width 259 height 28
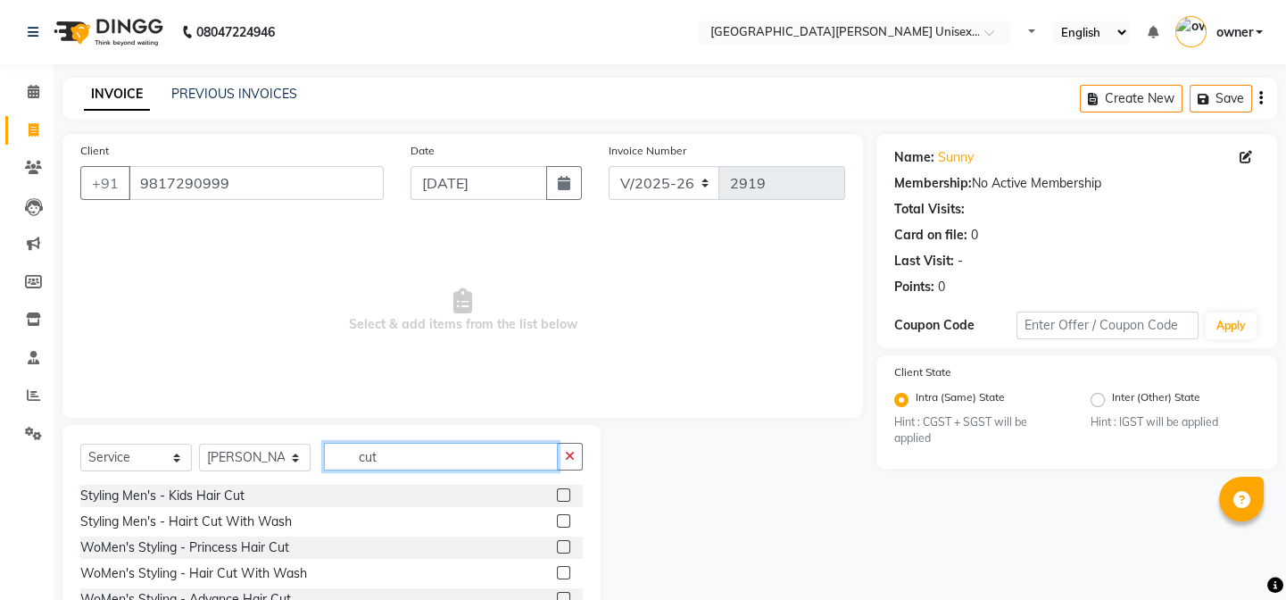
type input "cut"
click at [557, 574] on label at bounding box center [563, 572] width 13 height 13
click at [557, 574] on input "checkbox" at bounding box center [563, 574] width 12 height 12
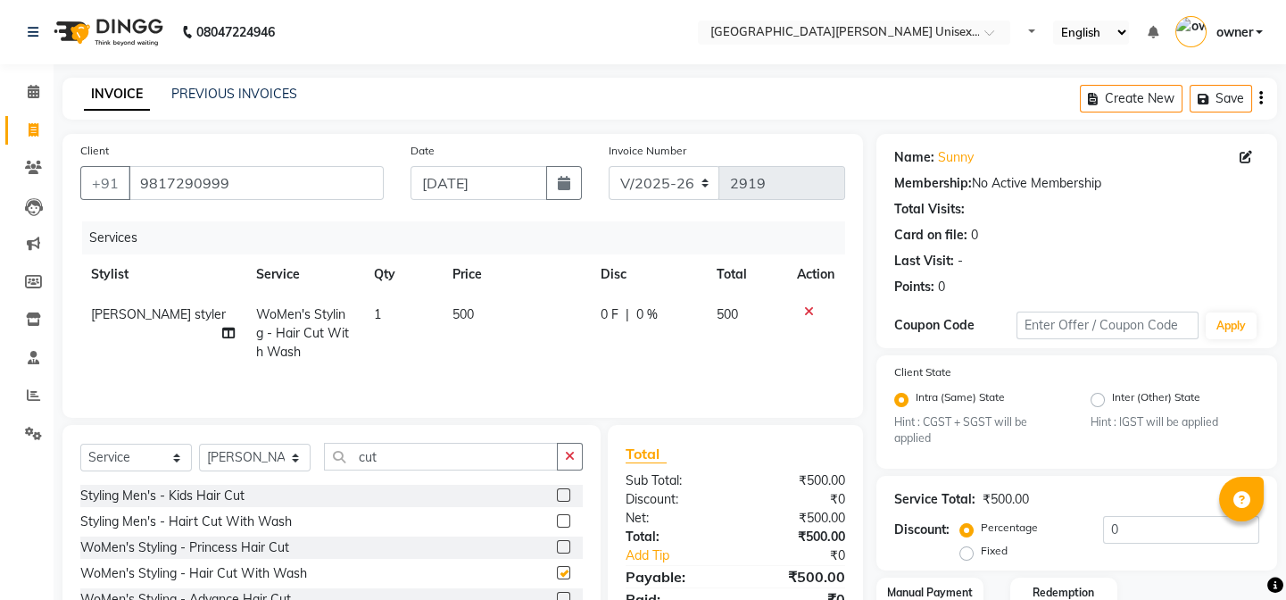
checkbox input "false"
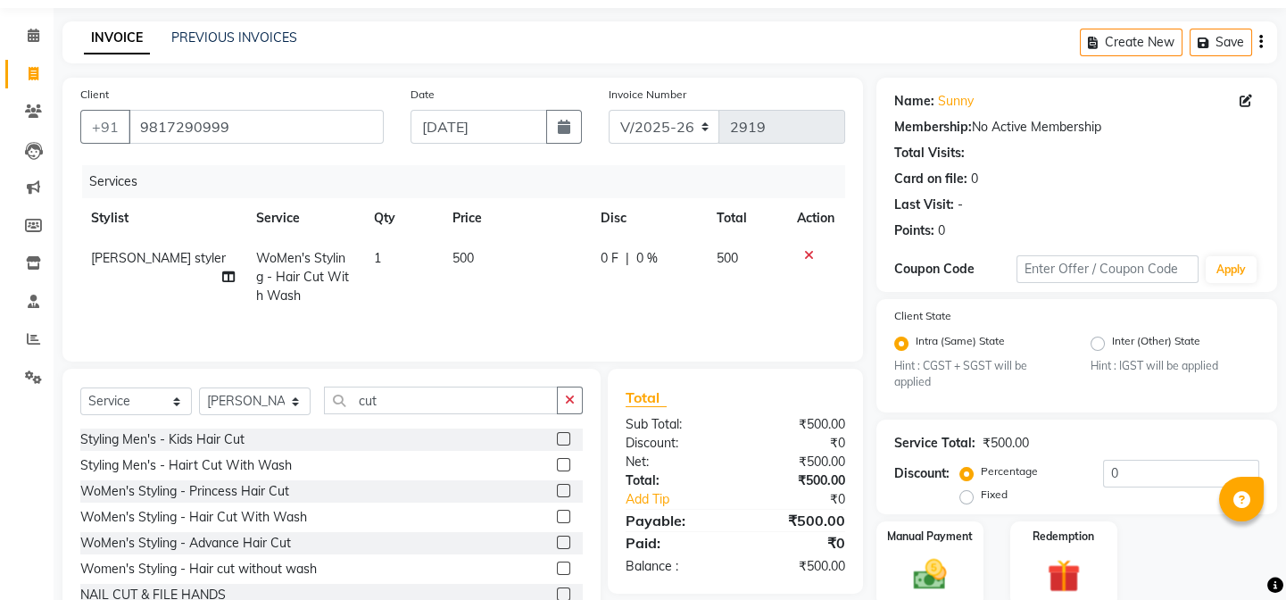
scroll to position [128, 0]
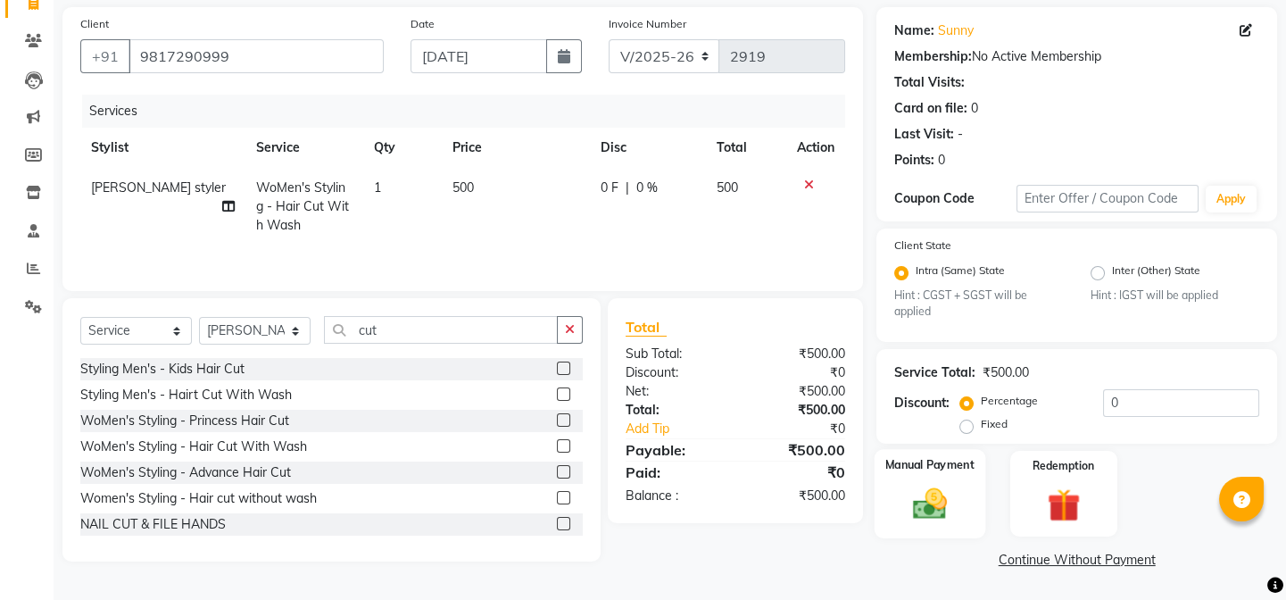
click at [955, 513] on img at bounding box center [930, 504] width 55 height 39
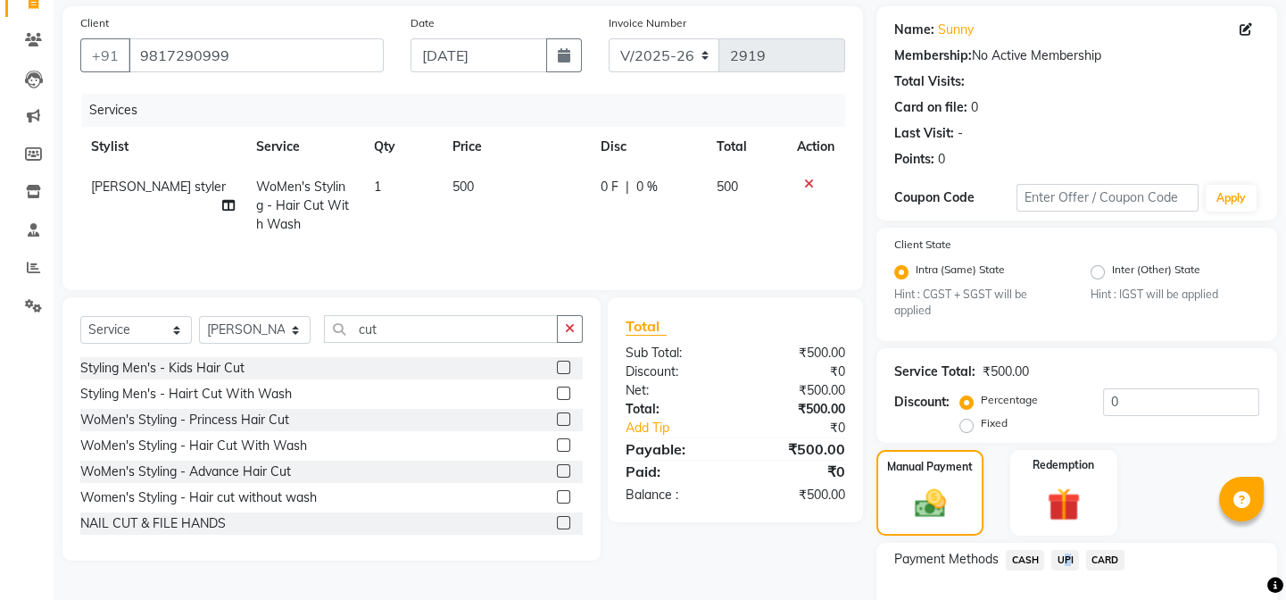
click at [1061, 559] on span "UPI" at bounding box center [1066, 560] width 28 height 21
click at [1026, 562] on span "CASH" at bounding box center [1025, 560] width 38 height 21
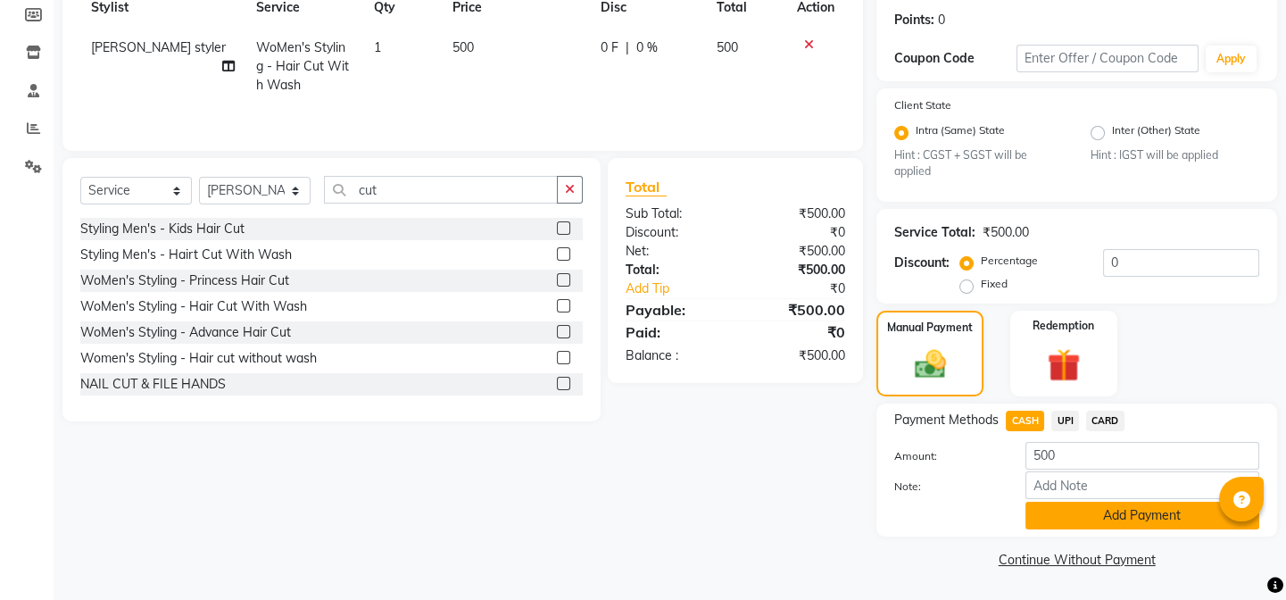
click at [1095, 512] on button "Add Payment" at bounding box center [1143, 516] width 234 height 28
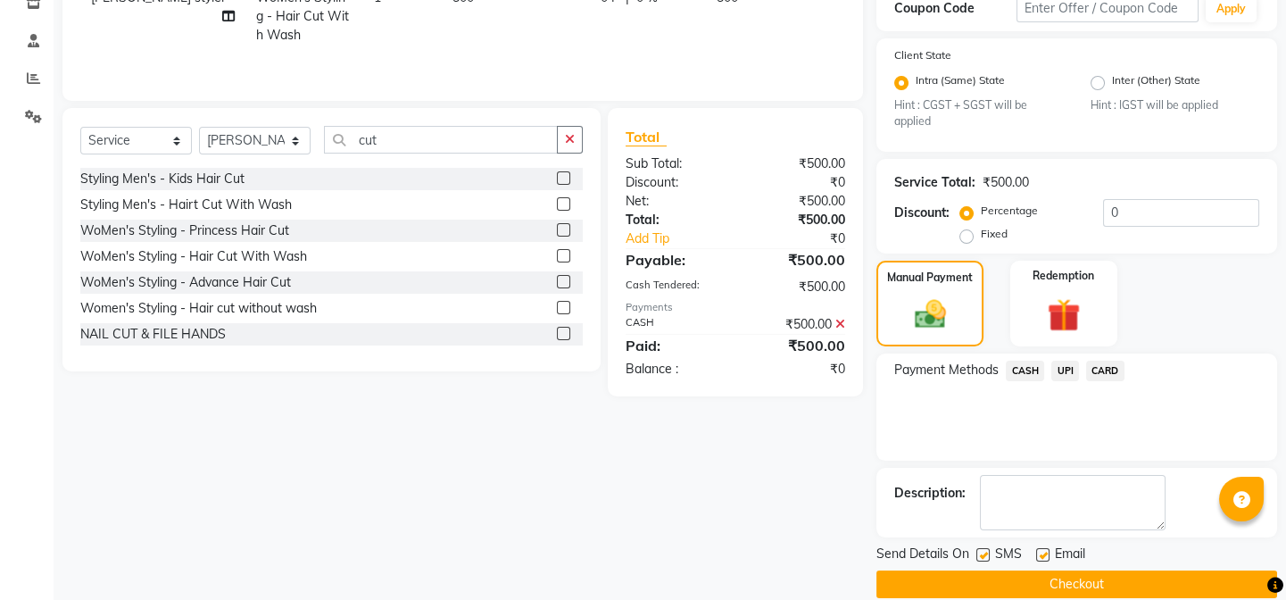
scroll to position [342, 0]
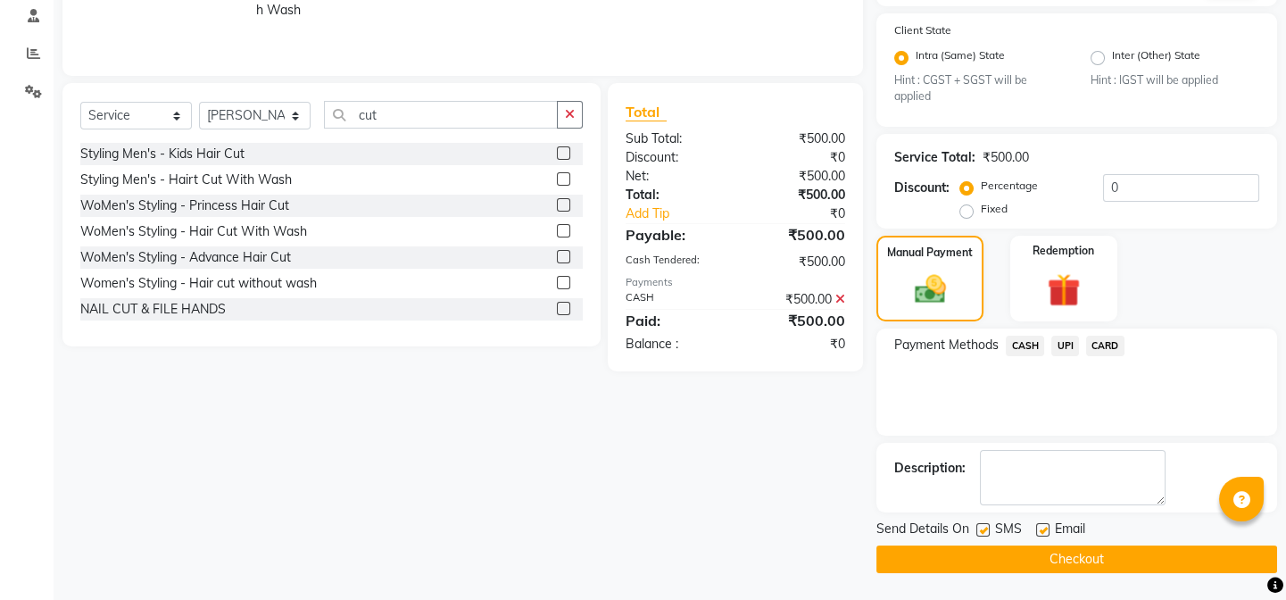
click at [1053, 562] on button "Checkout" at bounding box center [1077, 559] width 401 height 28
